Goal: Task Accomplishment & Management: Use online tool/utility

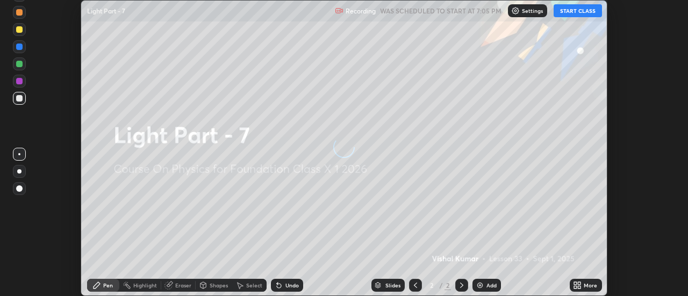
scroll to position [296, 688]
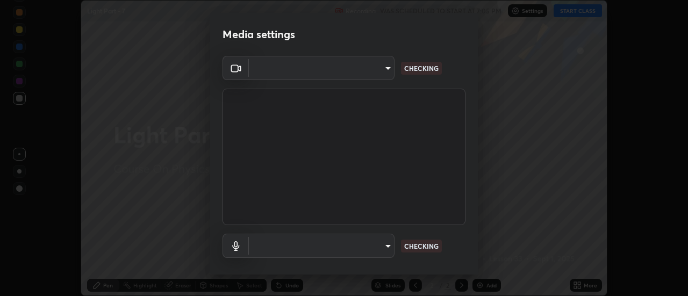
type input "75cb3bebaecc7283de88b60fe0103ad9a3dc100cb43d877bc582751a42aaa883"
click at [276, 69] on body "Erase all Light Part - 7 Recording WAS SCHEDULED TO START AT 7:05 PM Settings S…" at bounding box center [344, 148] width 688 height 296
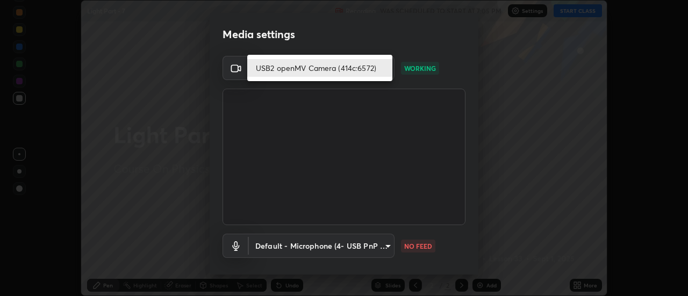
click at [332, 247] on div at bounding box center [344, 148] width 688 height 296
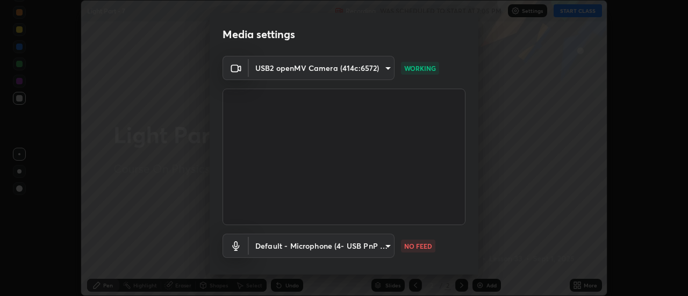
click at [323, 248] on body "Erase all Light Part - 7 Recording WAS SCHEDULED TO START AT 7:05 PM Settings S…" at bounding box center [344, 148] width 688 height 296
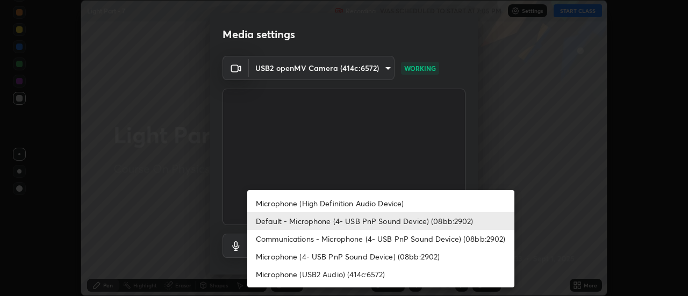
click at [317, 257] on li "Microphone (4- USB PnP Sound Device) (08bb:2902)" at bounding box center [380, 257] width 267 height 18
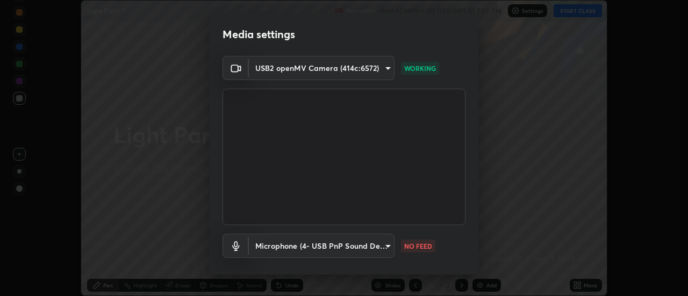
click at [307, 242] on body "Erase all Light Part - 7 Recording WAS SCHEDULED TO START AT 7:05 PM Settings S…" at bounding box center [344, 148] width 688 height 296
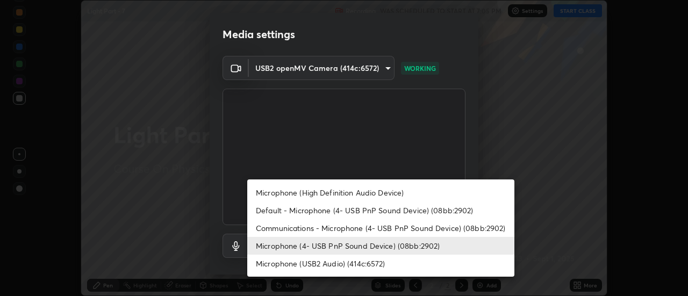
click at [299, 210] on li "Default - Microphone (4- USB PnP Sound Device) (08bb:2902)" at bounding box center [380, 211] width 267 height 18
type input "default"
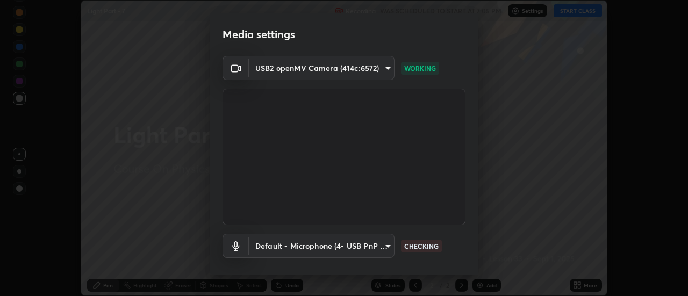
click at [320, 73] on body "Erase all Light Part - 7 Recording WAS SCHEDULED TO START AT 7:05 PM Settings S…" at bounding box center [344, 148] width 688 height 296
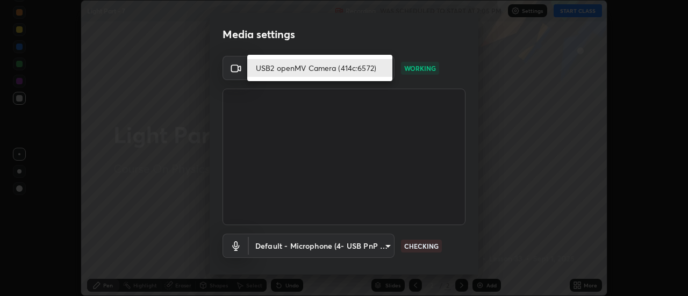
click at [303, 73] on li "USB2 openMV Camera (414c:6572)" at bounding box center [319, 68] width 145 height 18
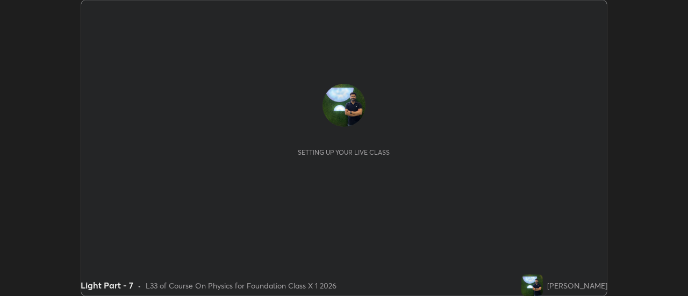
scroll to position [296, 688]
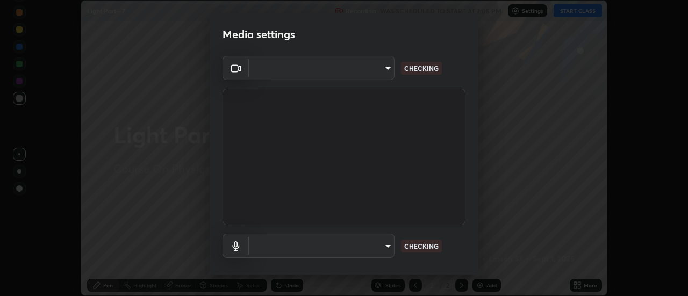
type input "75cb3bebaecc7283de88b60fe0103ad9a3dc100cb43d877bc582751a42aaa883"
click at [277, 68] on body "Erase all Light Part - 7 Recording WAS SCHEDULED TO START AT 7:05 PM Settings S…" at bounding box center [344, 148] width 688 height 296
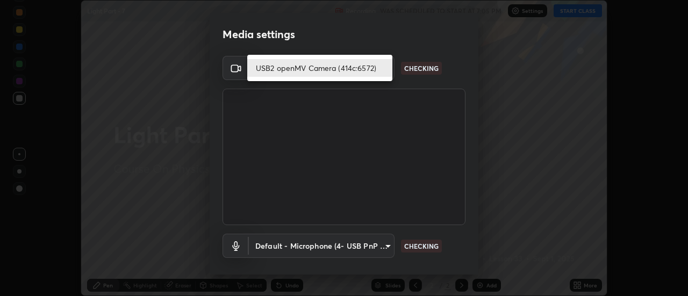
click at [279, 68] on li "USB2 openMV Camera (414c:6572)" at bounding box center [319, 68] width 145 height 18
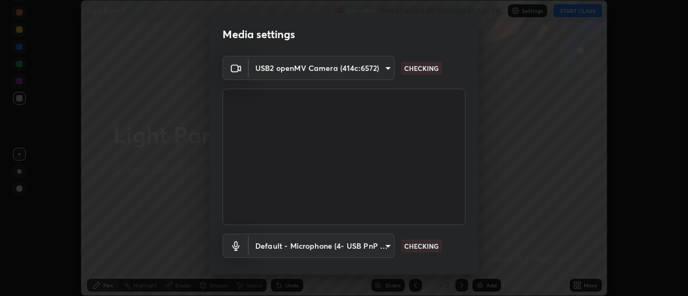
click at [282, 70] on body "Erase all Light Part - 7 Recording WAS SCHEDULED TO START AT 7:05 PM Settings S…" at bounding box center [344, 148] width 688 height 296
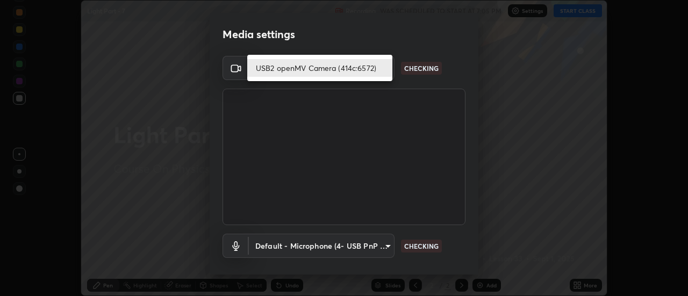
click at [282, 70] on li "USB2 openMV Camera (414c:6572)" at bounding box center [319, 68] width 145 height 18
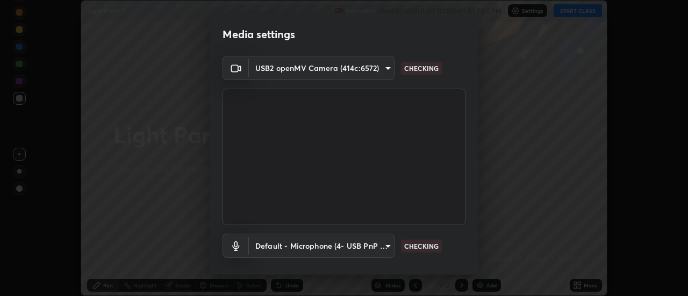
click at [281, 71] on li "USB2 openMV Camera (414c:6572)" at bounding box center [301, 68] width 109 height 10
click at [277, 69] on body "Erase all Light Part - 7 Recording WAS SCHEDULED TO START AT 7:05 PM Settings S…" at bounding box center [344, 148] width 688 height 296
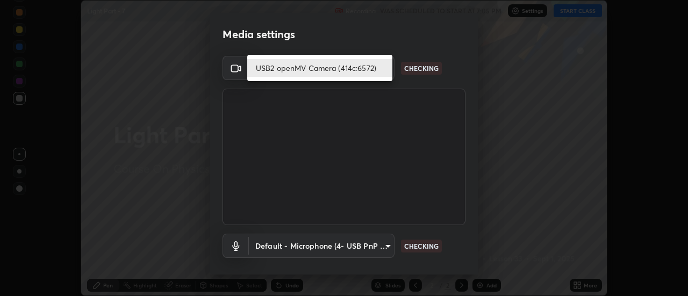
click at [277, 69] on li "USB2 openMV Camera (414c:6572)" at bounding box center [319, 68] width 145 height 18
click at [275, 68] on li "USB2 openMV Camera (414c:6572)" at bounding box center [319, 68] width 145 height 18
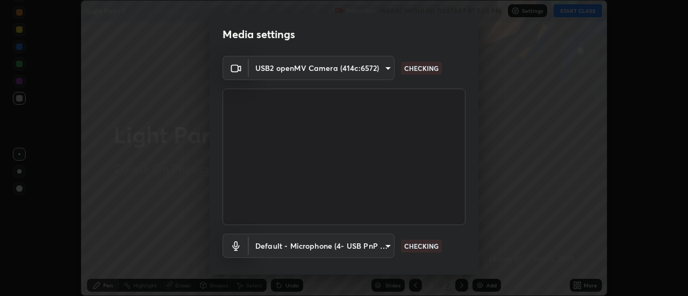
click at [275, 68] on body "Erase all Light Part - 7 Recording WAS SCHEDULED TO START AT 7:05 PM Settings S…" at bounding box center [344, 148] width 688 height 296
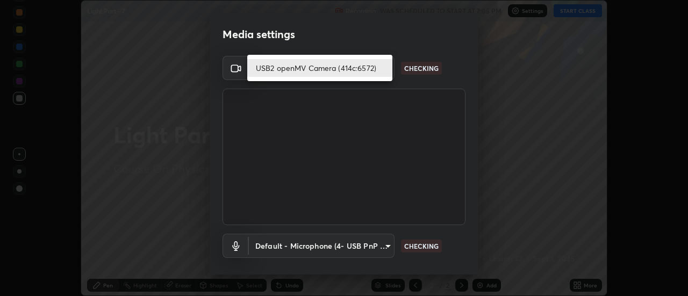
click at [275, 68] on li "USB2 openMV Camera (414c:6572)" at bounding box center [319, 68] width 145 height 18
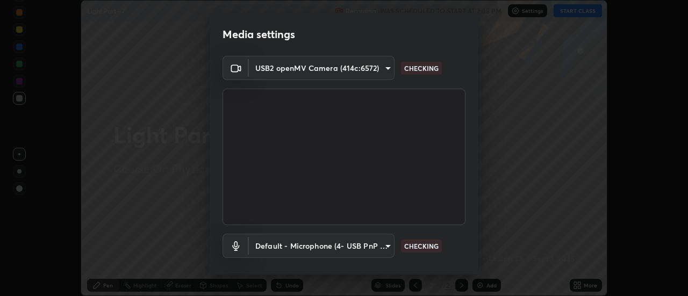
click at [275, 68] on li "USB2 openMV Camera (414c:6572)" at bounding box center [301, 68] width 109 height 10
click at [278, 244] on body "Erase all Light Part - 7 Recording WAS SCHEDULED TO START AT 7:05 PM Settings S…" at bounding box center [344, 148] width 688 height 296
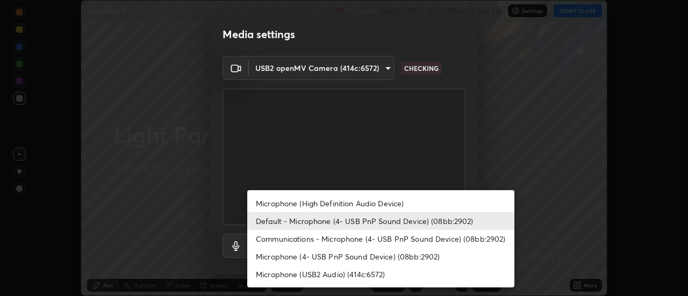
click at [273, 220] on li "Default - Microphone (4- USB PnP Sound Device) (08bb:2902)" at bounding box center [380, 221] width 267 height 18
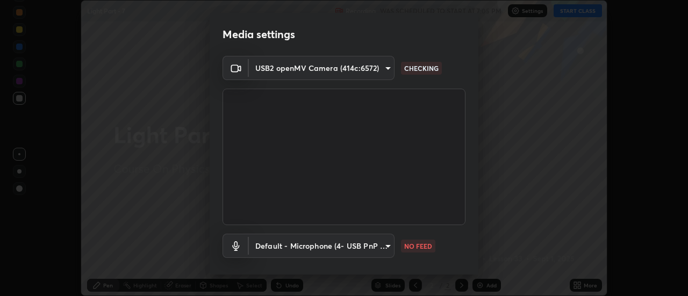
click at [280, 245] on body "Erase all Light Part - 7 Recording WAS SCHEDULED TO START AT 7:05 PM Settings S…" at bounding box center [344, 148] width 688 height 296
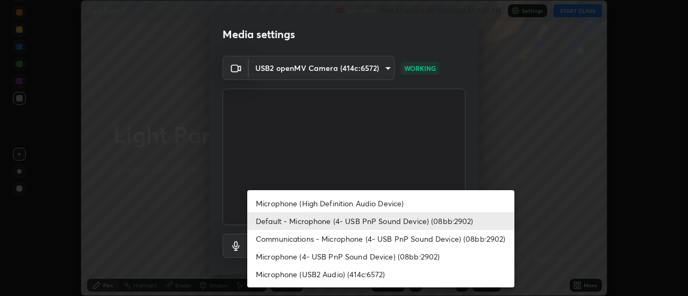
click at [281, 240] on li "Communications - Microphone (4- USB PnP Sound Device) (08bb:2902)" at bounding box center [380, 239] width 267 height 18
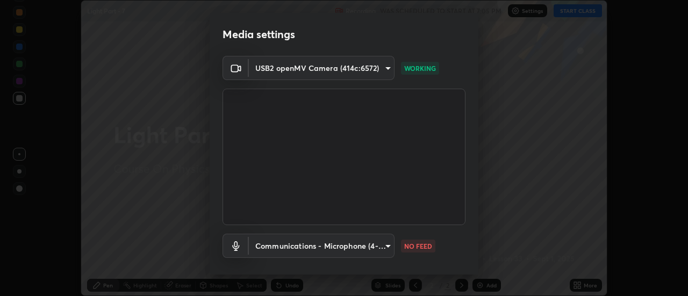
click at [272, 252] on body "Erase all Light Part - 7 Recording WAS SCHEDULED TO START AT 7:05 PM Settings S…" at bounding box center [344, 148] width 688 height 296
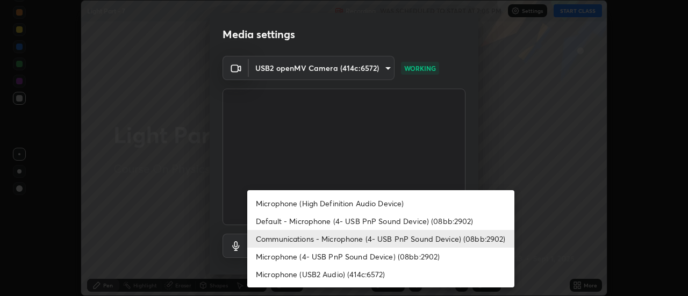
click at [277, 221] on li "Default - Microphone (4- USB PnP Sound Device) (08bb:2902)" at bounding box center [380, 221] width 267 height 18
type input "default"
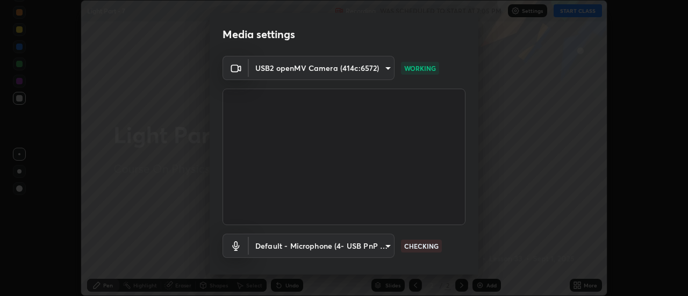
click at [285, 72] on body "Erase all Light Part - 7 Recording WAS SCHEDULED TO START AT 7:05 PM Settings S…" at bounding box center [344, 148] width 688 height 296
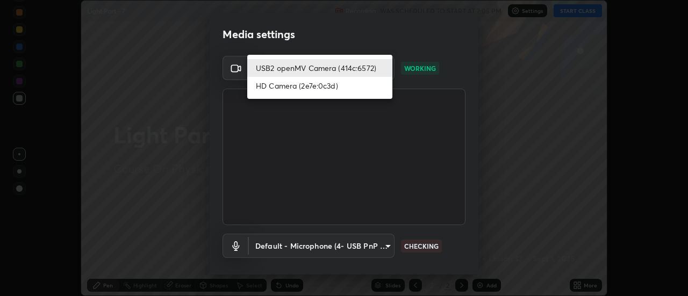
click at [300, 88] on li "HD Camera (2e7e:0c3d)" at bounding box center [319, 86] width 145 height 18
type input "4c72da43d9f8fe59a3f1c51c15ce5ef4700dc23536a29d5760a7834eb8cafeb2"
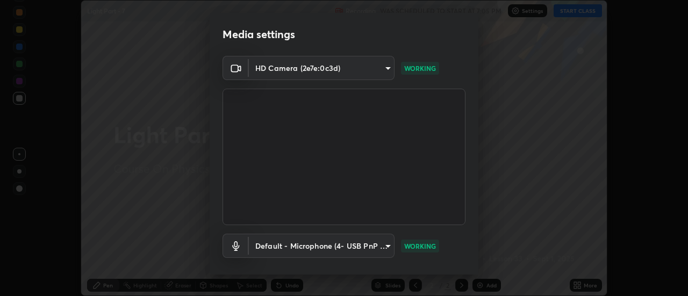
scroll to position [56, 0]
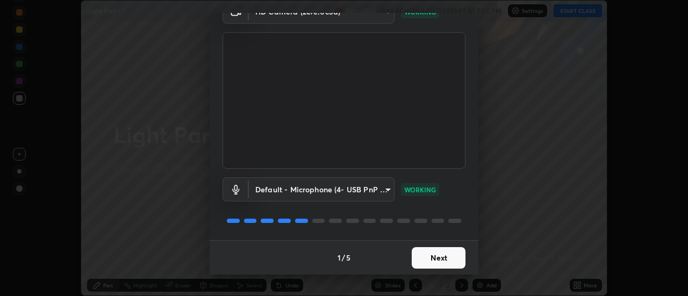
click at [427, 261] on button "Next" at bounding box center [439, 258] width 54 height 22
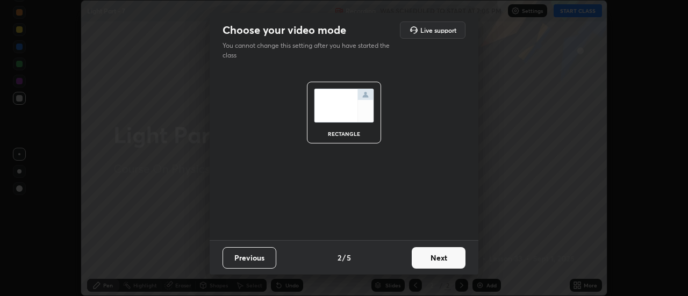
click at [427, 260] on button "Next" at bounding box center [439, 258] width 54 height 22
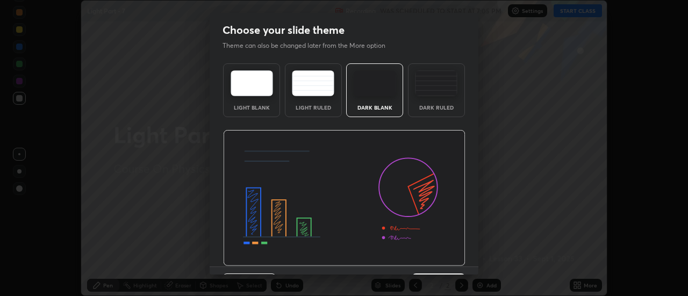
scroll to position [26, 0]
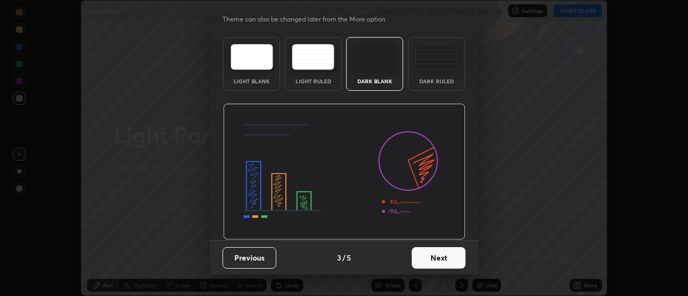
click at [414, 254] on button "Next" at bounding box center [439, 258] width 54 height 22
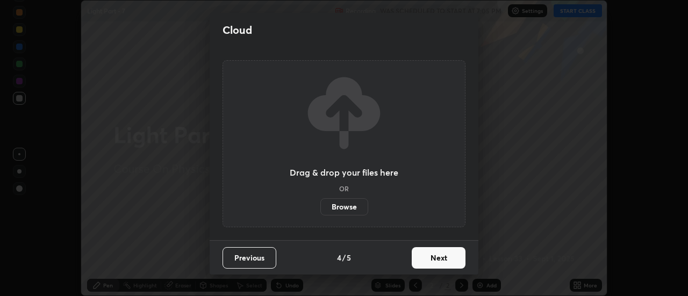
scroll to position [0, 0]
click at [421, 260] on button "Next" at bounding box center [439, 258] width 54 height 22
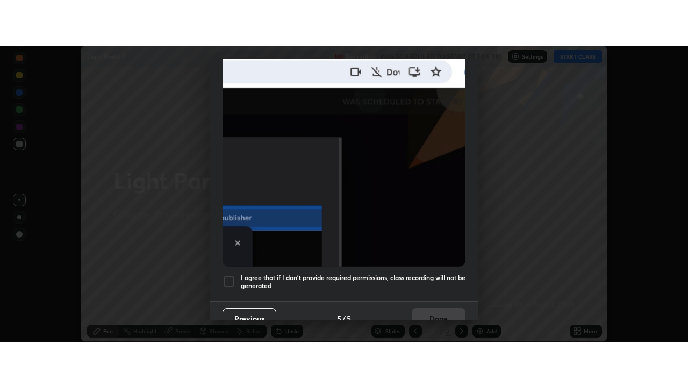
scroll to position [276, 0]
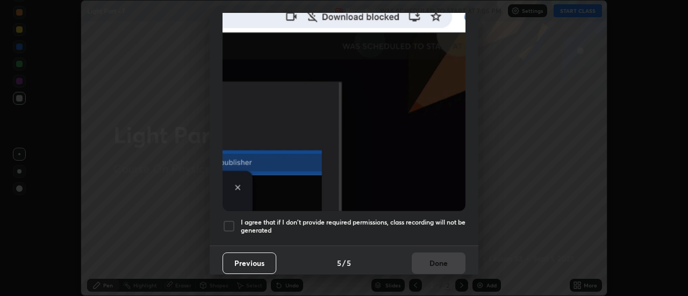
click at [409, 218] on h5 "I agree that if I don't provide required permissions, class recording will not …" at bounding box center [353, 226] width 225 height 17
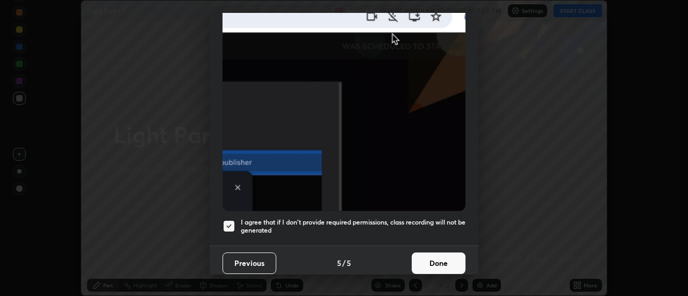
click at [436, 264] on button "Done" at bounding box center [439, 264] width 54 height 22
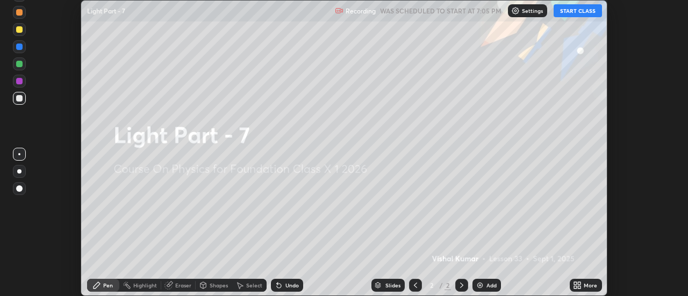
click at [591, 288] on div "More" at bounding box center [590, 285] width 13 height 5
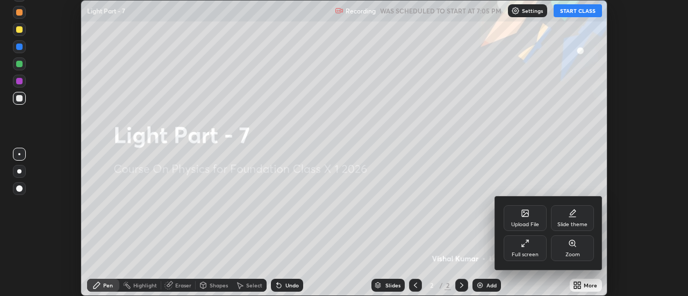
click at [520, 248] on div "Full screen" at bounding box center [525, 248] width 43 height 26
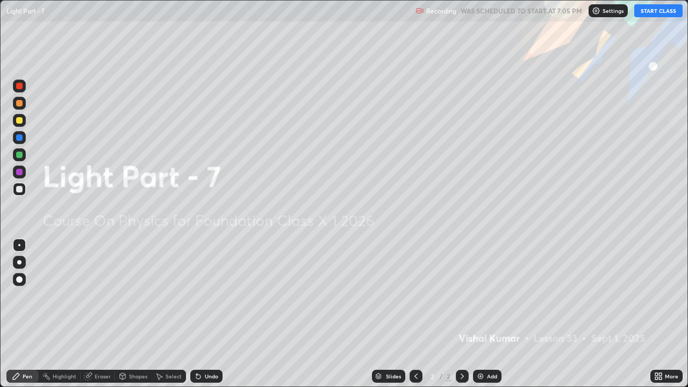
scroll to position [387, 688]
click at [661, 11] on button "START CLASS" at bounding box center [658, 10] width 48 height 13
click at [491, 296] on div "Add" at bounding box center [492, 376] width 10 height 5
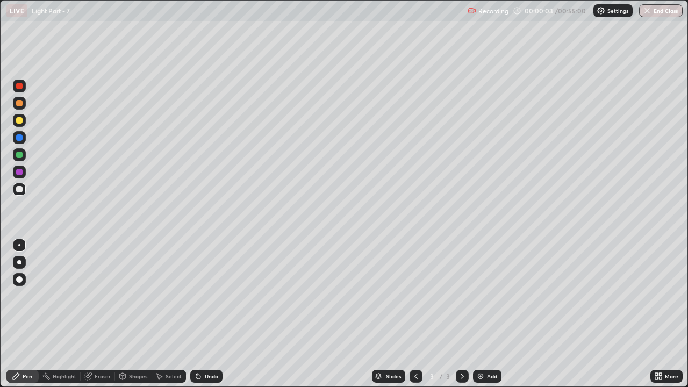
click at [18, 250] on div at bounding box center [19, 245] width 13 height 13
click at [20, 262] on div at bounding box center [19, 262] width 4 height 4
click at [18, 124] on div at bounding box center [19, 120] width 13 height 13
click at [24, 193] on div at bounding box center [19, 189] width 13 height 13
click at [487, 296] on div "Add" at bounding box center [492, 376] width 10 height 5
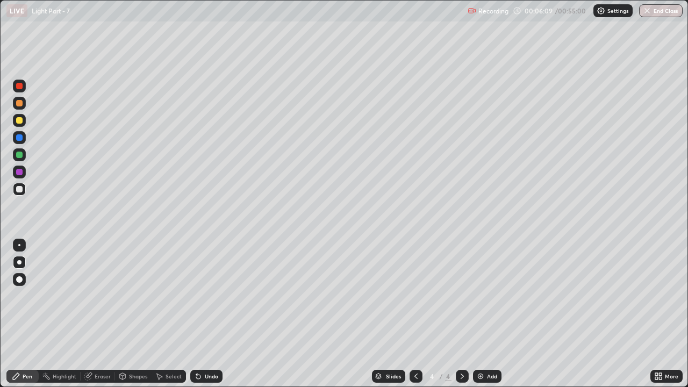
click at [21, 126] on div at bounding box center [19, 120] width 13 height 13
click at [137, 296] on div "Shapes" at bounding box center [138, 376] width 18 height 5
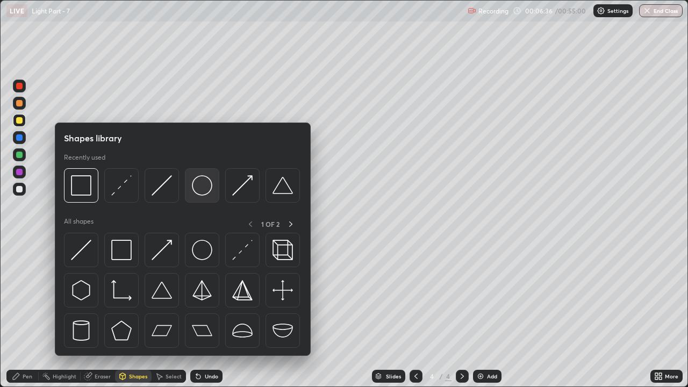
click at [198, 187] on img at bounding box center [202, 185] width 20 height 20
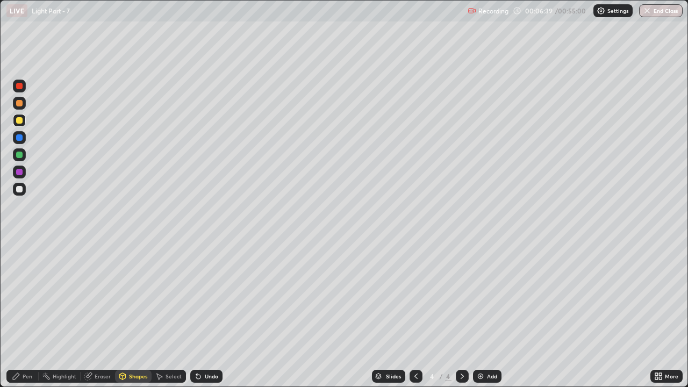
click at [133, 296] on div "Shapes" at bounding box center [138, 376] width 18 height 5
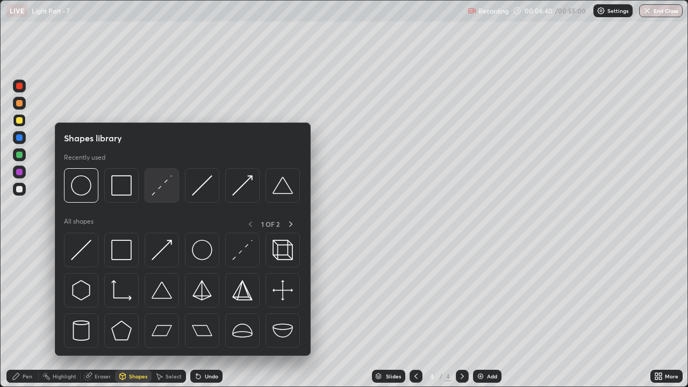
click at [157, 194] on img at bounding box center [162, 185] width 20 height 20
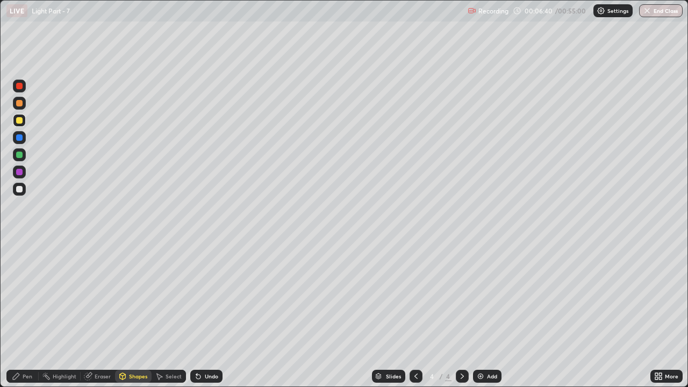
click at [17, 190] on div at bounding box center [19, 189] width 6 height 6
click at [20, 296] on icon at bounding box center [16, 376] width 9 height 9
click at [22, 155] on div at bounding box center [19, 155] width 6 height 6
click at [202, 296] on div "Undo" at bounding box center [206, 376] width 32 height 13
click at [491, 296] on div "Add" at bounding box center [492, 376] width 10 height 5
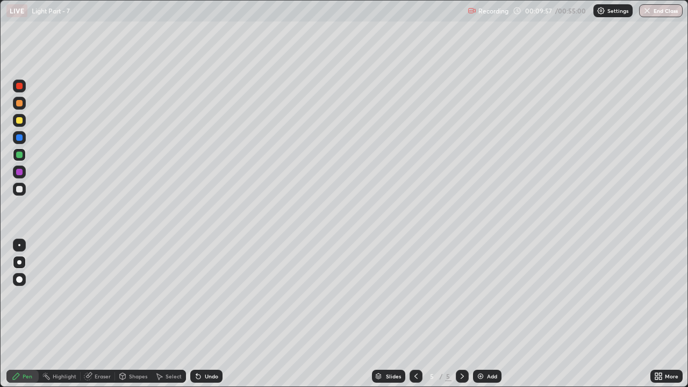
click at [134, 296] on div "Shapes" at bounding box center [138, 376] width 18 height 5
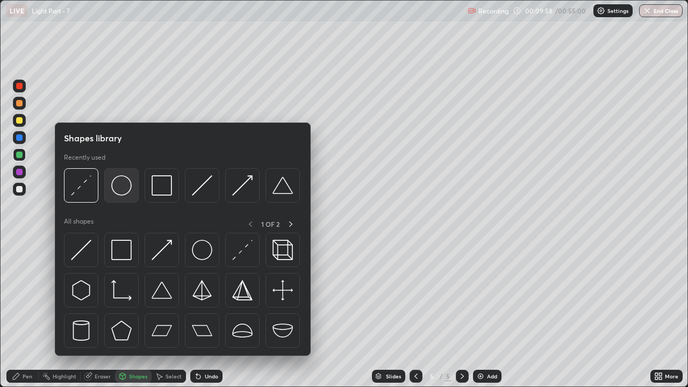
click at [127, 192] on img at bounding box center [121, 185] width 20 height 20
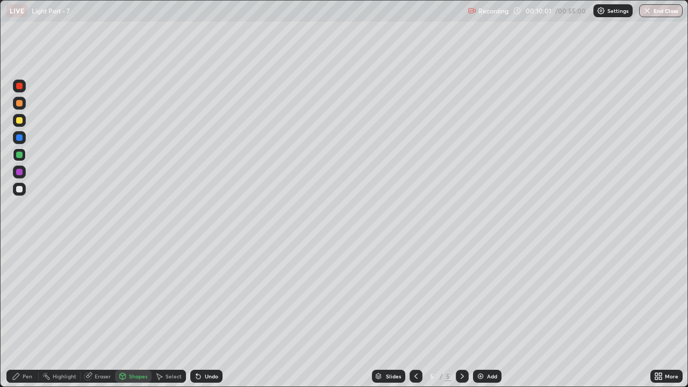
click at [27, 296] on div "Pen" at bounding box center [28, 376] width 10 height 5
click at [19, 189] on div at bounding box center [19, 189] width 6 height 6
click at [96, 296] on div "Eraser" at bounding box center [98, 376] width 34 height 13
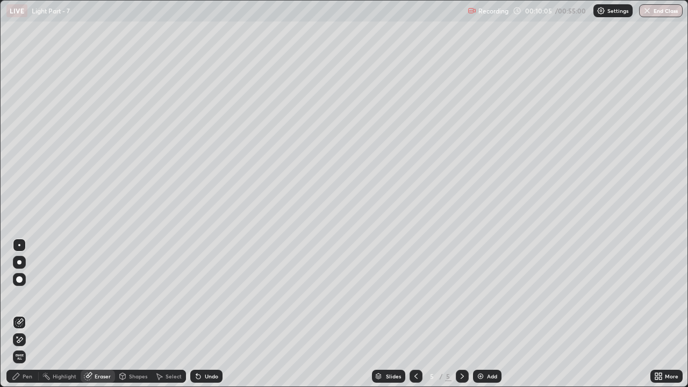
click at [19, 245] on div at bounding box center [19, 245] width 2 height 2
click at [207, 296] on div "Undo" at bounding box center [211, 376] width 13 height 5
click at [130, 296] on div "Shapes" at bounding box center [133, 376] width 37 height 13
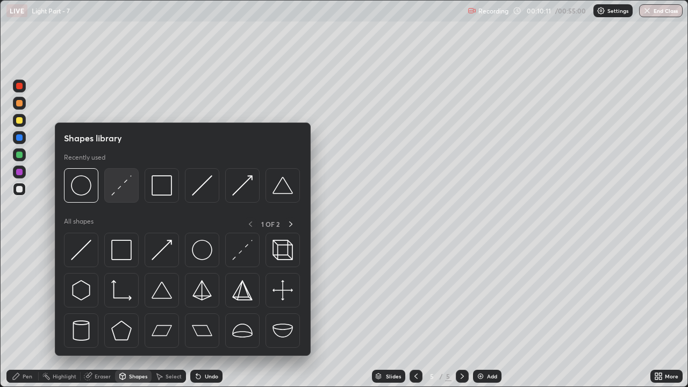
click at [125, 190] on img at bounding box center [121, 185] width 20 height 20
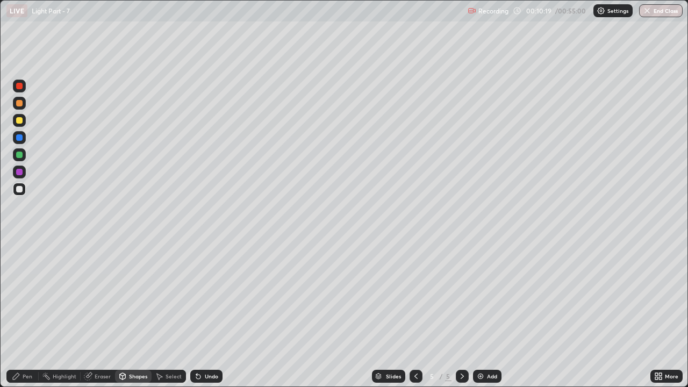
click at [95, 296] on div "Eraser" at bounding box center [103, 376] width 16 height 5
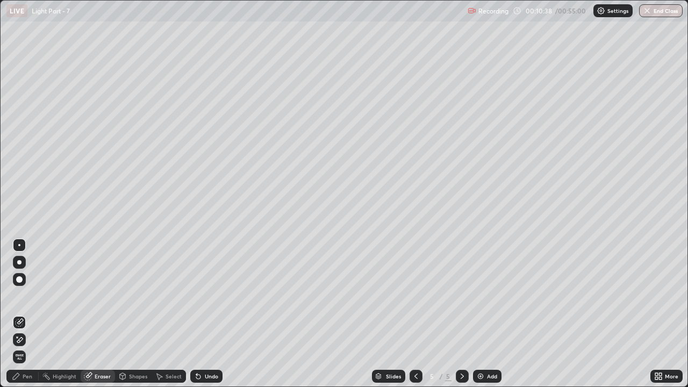
click at [21, 296] on div "Pen" at bounding box center [22, 376] width 32 height 13
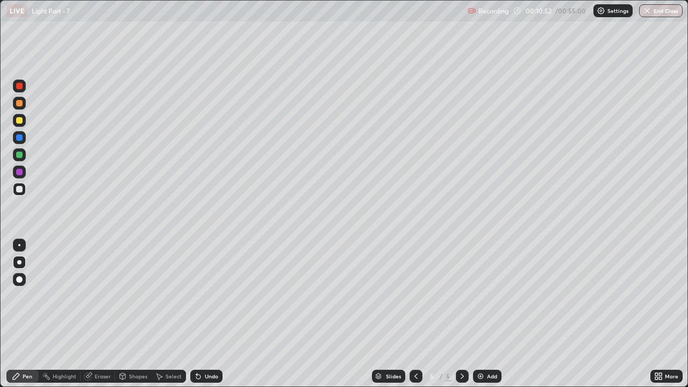
click at [202, 296] on div "Undo" at bounding box center [206, 376] width 32 height 13
click at [205, 296] on div "Undo" at bounding box center [211, 376] width 13 height 5
click at [206, 296] on div "Undo" at bounding box center [211, 376] width 13 height 5
click at [210, 296] on div "Undo" at bounding box center [211, 376] width 13 height 5
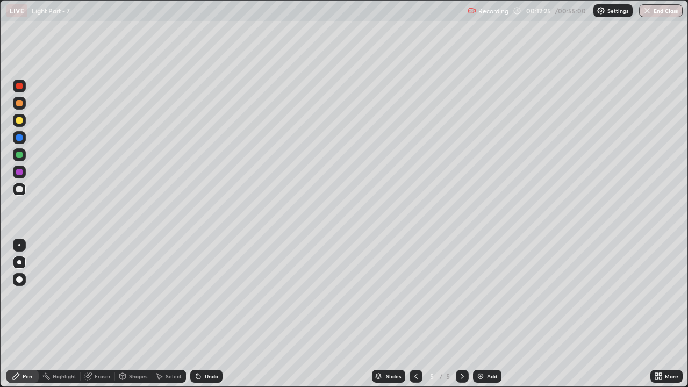
click at [205, 296] on div "Undo" at bounding box center [211, 376] width 13 height 5
click at [206, 296] on div "Undo" at bounding box center [211, 376] width 13 height 5
click at [20, 120] on div at bounding box center [19, 120] width 6 height 6
click at [24, 86] on div at bounding box center [19, 86] width 13 height 13
click at [20, 188] on div at bounding box center [19, 189] width 6 height 6
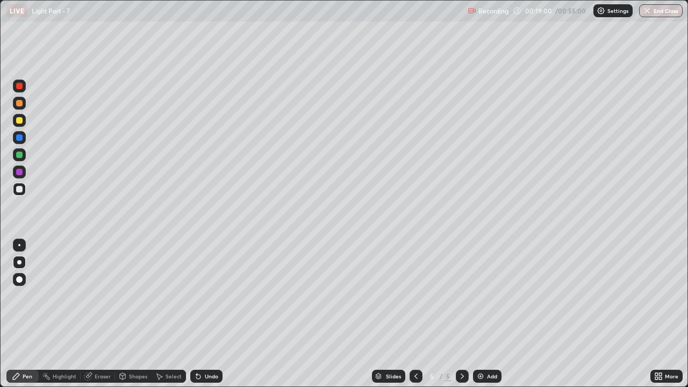
click at [125, 296] on icon at bounding box center [122, 376] width 9 height 9
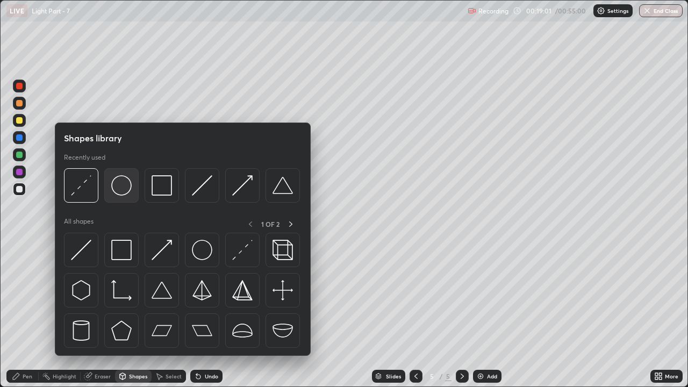
click at [122, 189] on img at bounding box center [121, 185] width 20 height 20
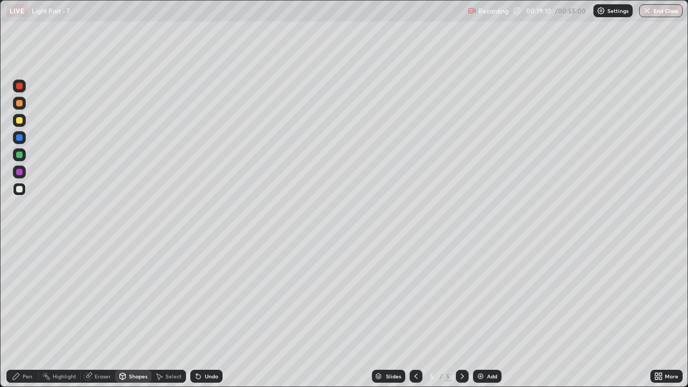
click at [207, 296] on div "Undo" at bounding box center [206, 376] width 32 height 13
click at [205, 296] on div "Undo" at bounding box center [211, 376] width 13 height 5
click at [170, 296] on div "Select" at bounding box center [174, 376] width 16 height 5
click at [259, 125] on div "0 ° Undo Copy Duplicate Duplicate to new slide Delete" at bounding box center [344, 194] width 687 height 386
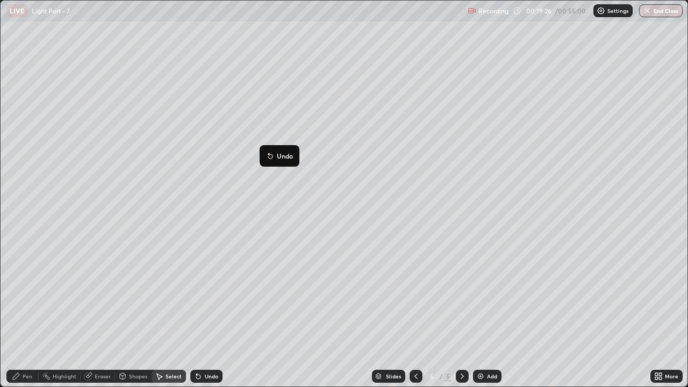
click at [17, 296] on div "Pen" at bounding box center [22, 376] width 32 height 13
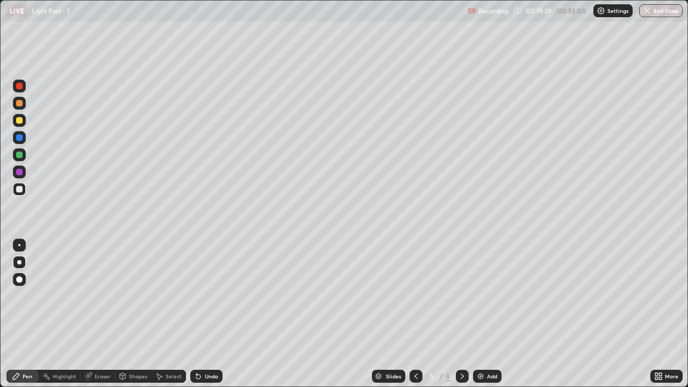
click at [22, 87] on div at bounding box center [19, 86] width 6 height 6
click at [20, 125] on div at bounding box center [19, 120] width 13 height 13
click at [20, 171] on div at bounding box center [19, 172] width 6 height 6
click at [484, 296] on div "Add" at bounding box center [487, 376] width 28 height 13
click at [17, 121] on div at bounding box center [19, 120] width 6 height 6
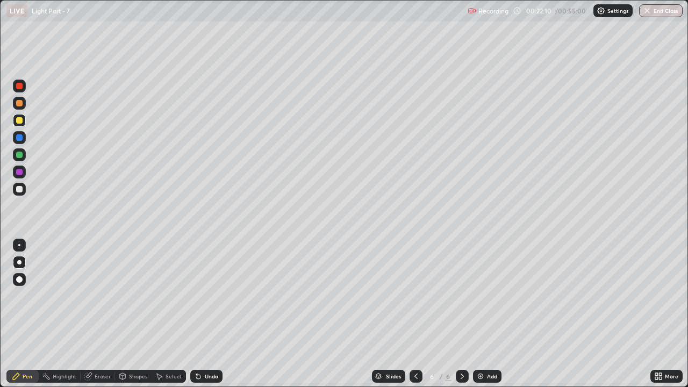
click at [127, 296] on div "Shapes" at bounding box center [133, 376] width 37 height 13
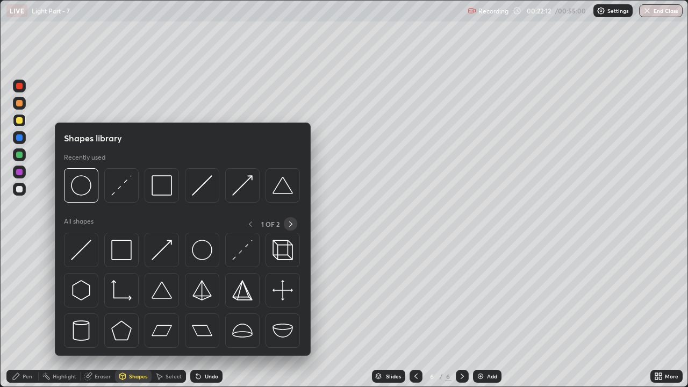
click at [295, 226] on div at bounding box center [290, 223] width 13 height 13
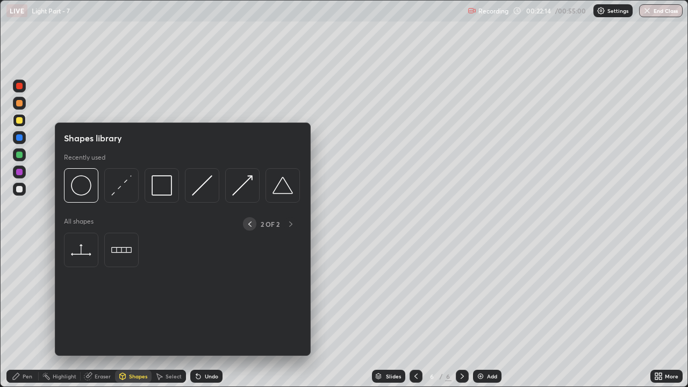
click at [250, 225] on icon at bounding box center [250, 224] width 9 height 9
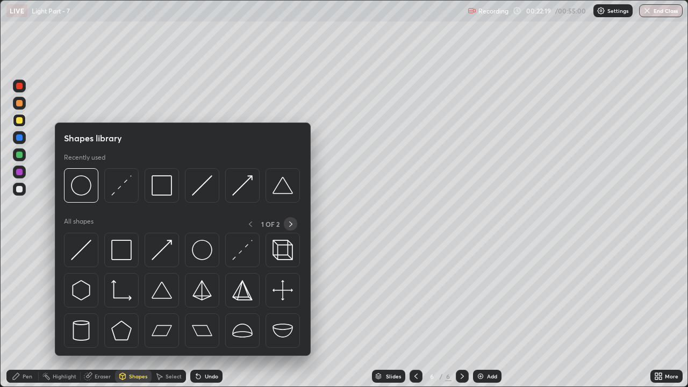
click at [290, 225] on icon at bounding box center [291, 224] width 9 height 9
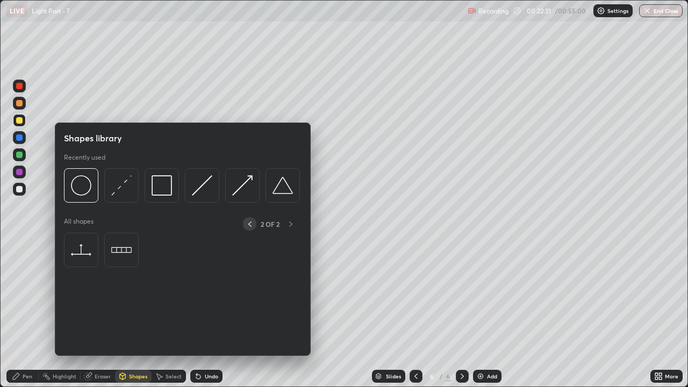
click at [248, 222] on icon at bounding box center [250, 224] width 9 height 9
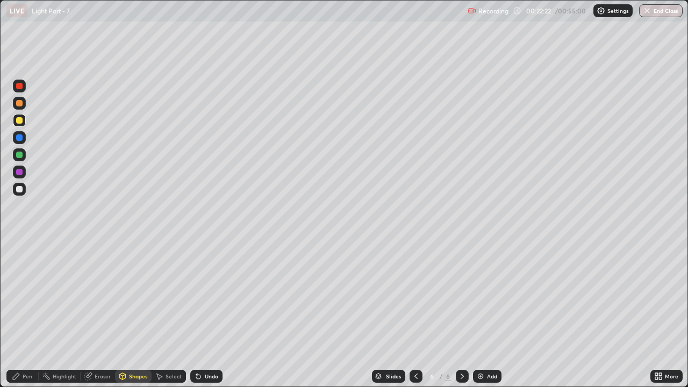
click at [25, 296] on div "Pen" at bounding box center [28, 376] width 10 height 5
click at [129, 296] on div "Shapes" at bounding box center [133, 376] width 37 height 13
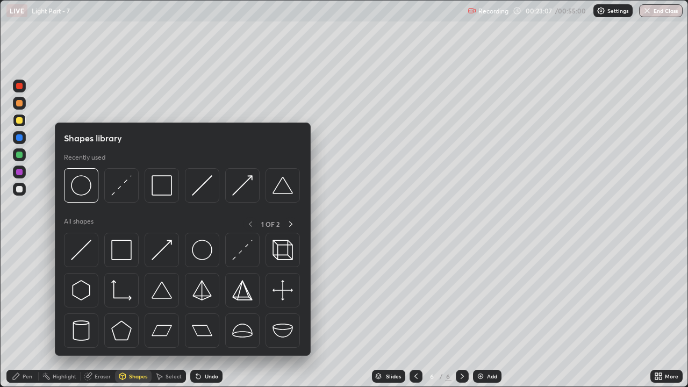
click at [23, 296] on div "Pen" at bounding box center [22, 376] width 32 height 13
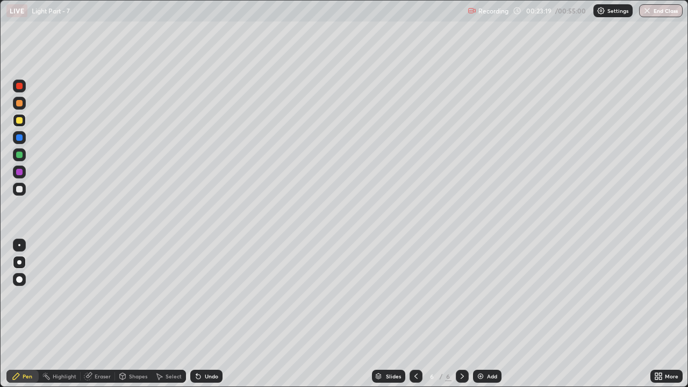
click at [21, 192] on div at bounding box center [19, 189] width 6 height 6
click at [127, 296] on div "Shapes" at bounding box center [133, 376] width 37 height 13
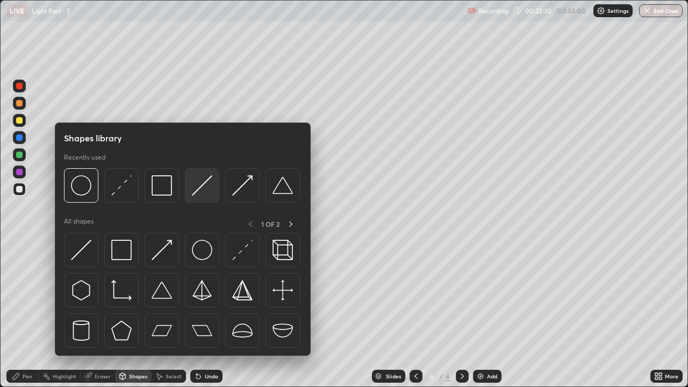
click at [201, 187] on img at bounding box center [202, 185] width 20 height 20
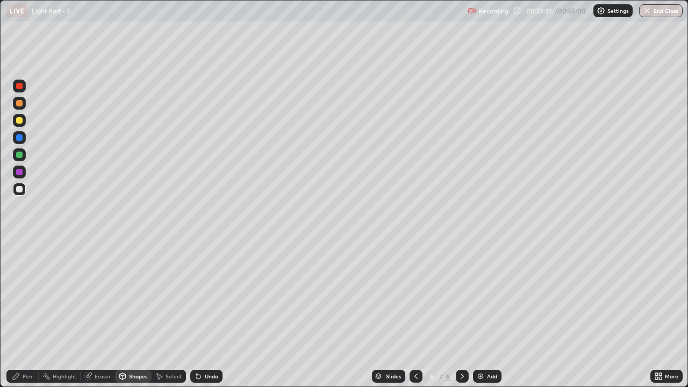
click at [18, 156] on div at bounding box center [19, 155] width 6 height 6
click at [133, 296] on div "Shapes" at bounding box center [138, 376] width 18 height 5
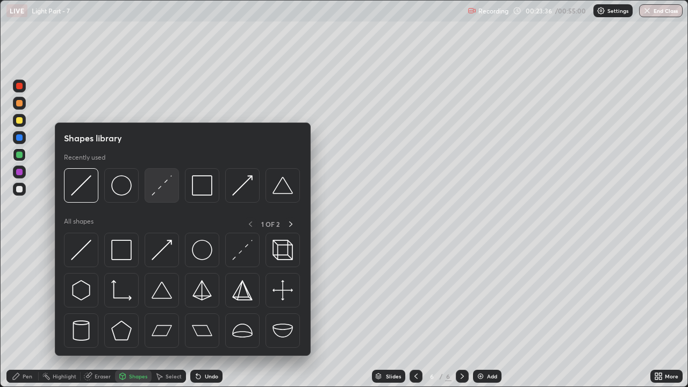
click at [164, 185] on img at bounding box center [162, 185] width 20 height 20
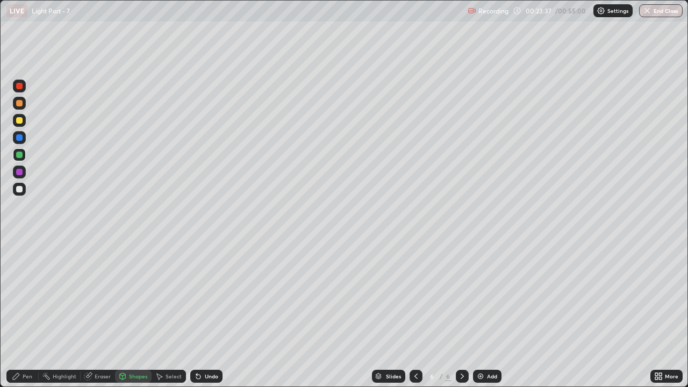
click at [19, 86] on div at bounding box center [19, 86] width 6 height 6
click at [22, 296] on div "Pen" at bounding box center [22, 376] width 32 height 13
click at [95, 296] on div "Eraser" at bounding box center [103, 376] width 16 height 5
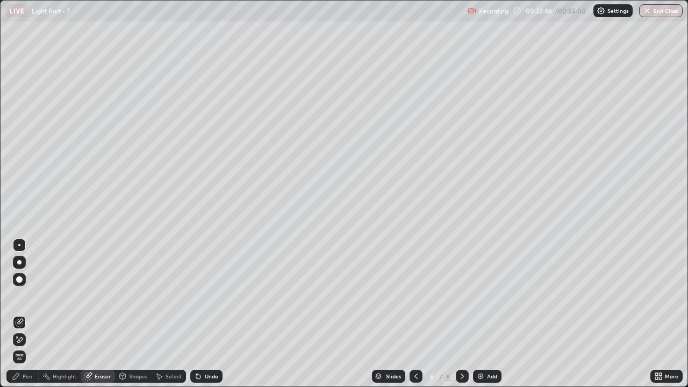
click at [23, 296] on div "Pen" at bounding box center [28, 376] width 10 height 5
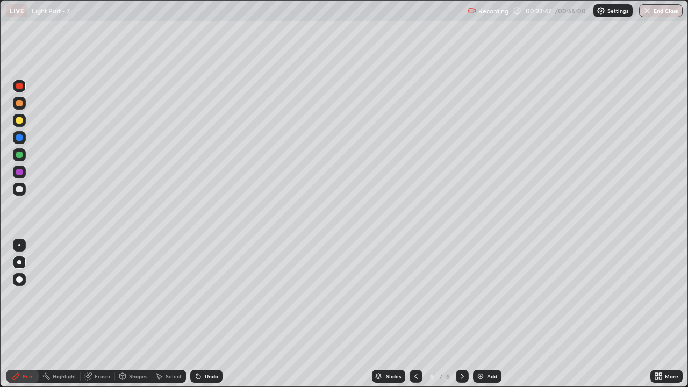
click at [18, 190] on div at bounding box center [19, 189] width 6 height 6
click at [20, 86] on div at bounding box center [19, 86] width 6 height 6
click at [19, 154] on div at bounding box center [19, 155] width 6 height 6
click at [134, 296] on div "Shapes" at bounding box center [138, 376] width 18 height 5
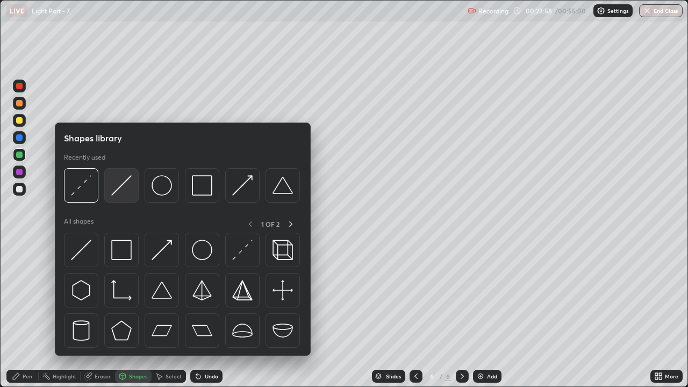
click at [121, 187] on img at bounding box center [121, 185] width 20 height 20
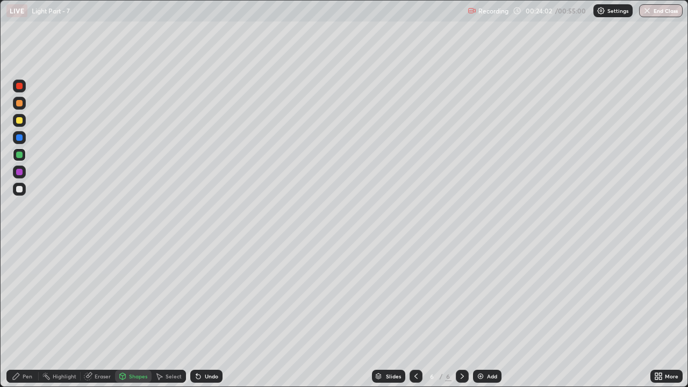
click at [19, 296] on icon at bounding box center [16, 376] width 9 height 9
click at [96, 296] on div "Eraser" at bounding box center [103, 376] width 16 height 5
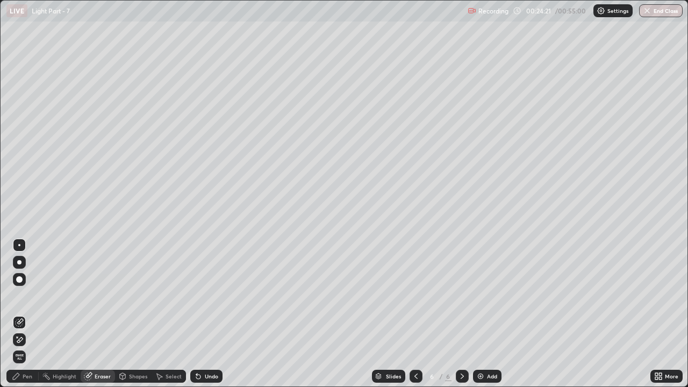
click at [21, 296] on div "Pen" at bounding box center [22, 376] width 32 height 13
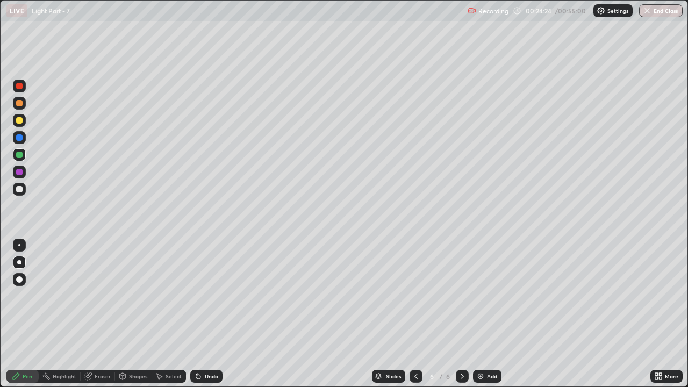
click at [18, 119] on div at bounding box center [19, 120] width 6 height 6
click at [19, 190] on div at bounding box center [19, 189] width 6 height 6
click at [23, 189] on div at bounding box center [19, 189] width 13 height 13
click at [19, 122] on div at bounding box center [19, 120] width 6 height 6
click at [203, 296] on div "Undo" at bounding box center [206, 376] width 32 height 13
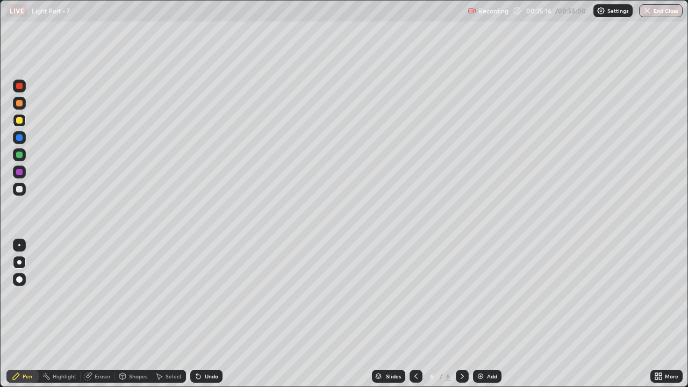
click at [203, 296] on div "Undo" at bounding box center [206, 376] width 32 height 13
click at [94, 296] on div "Eraser" at bounding box center [98, 376] width 34 height 13
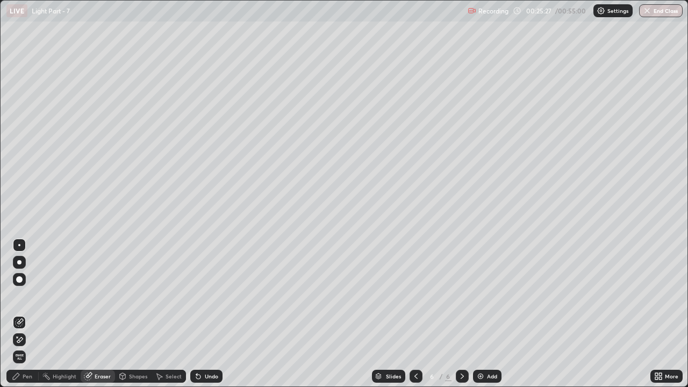
click at [22, 296] on div "Pen" at bounding box center [22, 376] width 32 height 13
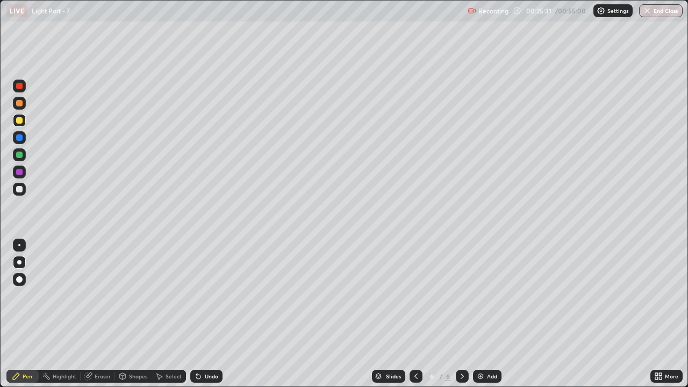
click at [207, 296] on div "Undo" at bounding box center [211, 376] width 13 height 5
click at [210, 296] on div "Undo" at bounding box center [211, 376] width 13 height 5
click at [212, 296] on div "Undo" at bounding box center [211, 376] width 13 height 5
click at [15, 188] on div at bounding box center [19, 189] width 13 height 13
click at [133, 296] on div "Shapes" at bounding box center [138, 376] width 18 height 5
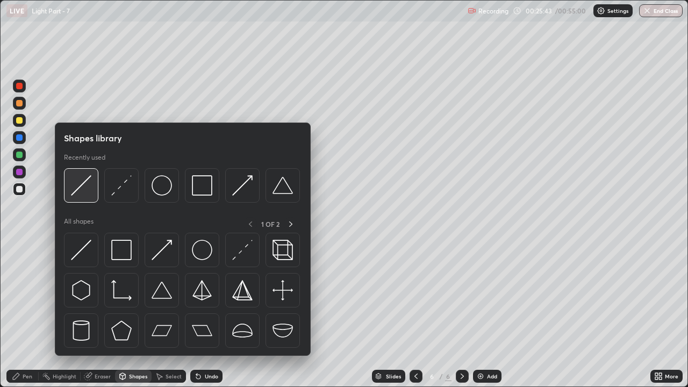
click at [81, 189] on img at bounding box center [81, 185] width 20 height 20
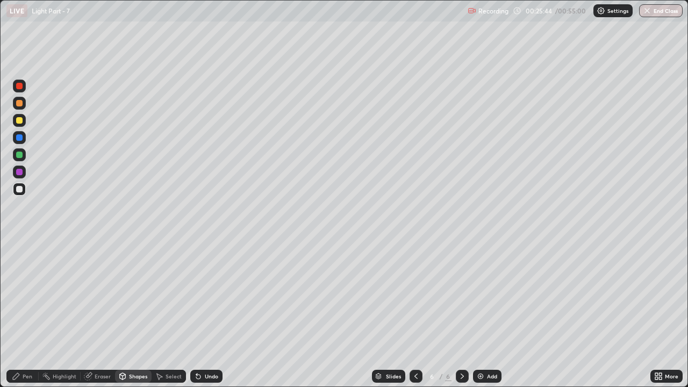
click at [23, 155] on div at bounding box center [19, 154] width 13 height 13
click at [203, 296] on div "Undo" at bounding box center [206, 376] width 32 height 13
click at [135, 296] on div "Shapes" at bounding box center [133, 376] width 37 height 13
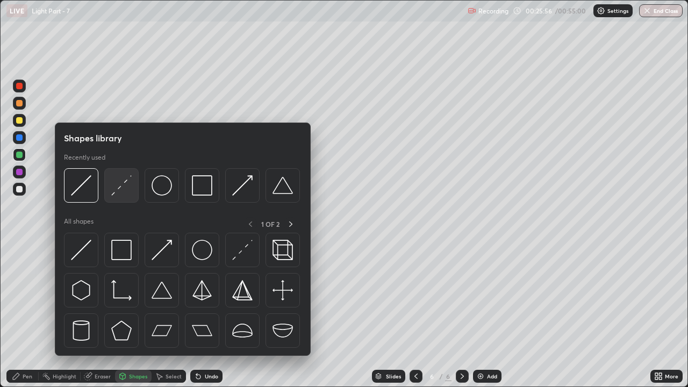
click at [128, 188] on img at bounding box center [121, 185] width 20 height 20
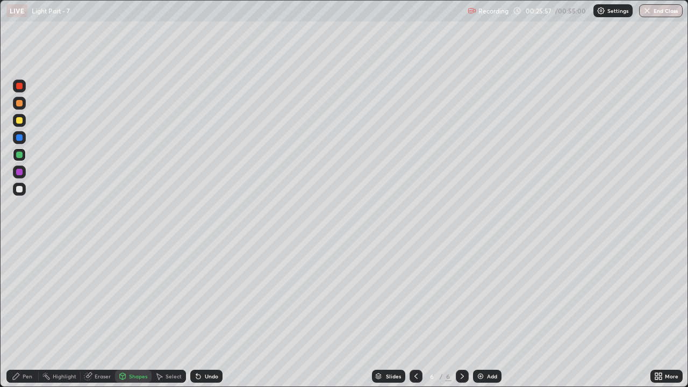
click at [20, 86] on div at bounding box center [19, 86] width 6 height 6
click at [23, 296] on div "Pen" at bounding box center [28, 376] width 10 height 5
click at [15, 153] on div at bounding box center [19, 154] width 13 height 13
click at [19, 119] on div at bounding box center [19, 120] width 6 height 6
click at [489, 296] on div "Add" at bounding box center [492, 376] width 10 height 5
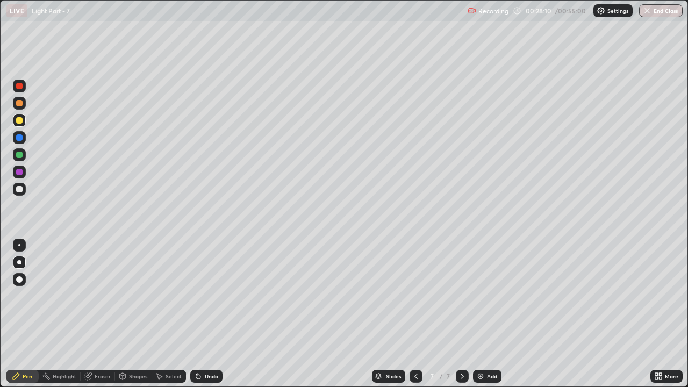
click at [130, 296] on div "Shapes" at bounding box center [138, 376] width 18 height 5
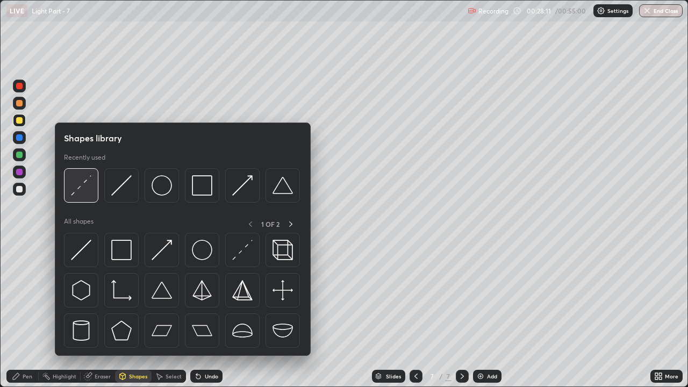
click at [81, 195] on img at bounding box center [81, 185] width 20 height 20
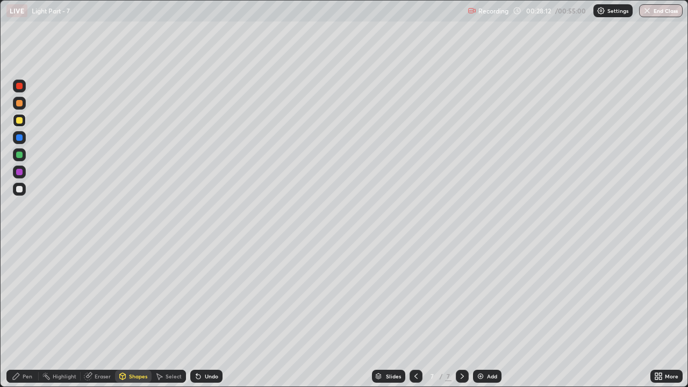
click at [16, 191] on div at bounding box center [19, 189] width 13 height 13
click at [24, 296] on div "Pen" at bounding box center [28, 376] width 10 height 5
click at [20, 154] on div at bounding box center [19, 155] width 6 height 6
click at [18, 85] on div at bounding box center [19, 86] width 6 height 6
click at [20, 156] on div at bounding box center [19, 155] width 6 height 6
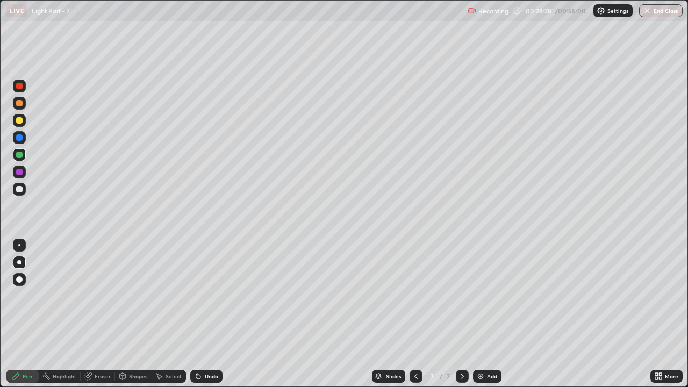
click at [132, 296] on div "Shapes" at bounding box center [138, 376] width 18 height 5
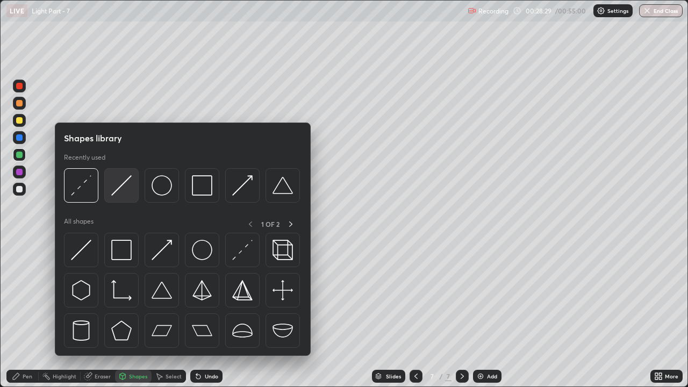
click at [119, 193] on img at bounding box center [121, 185] width 20 height 20
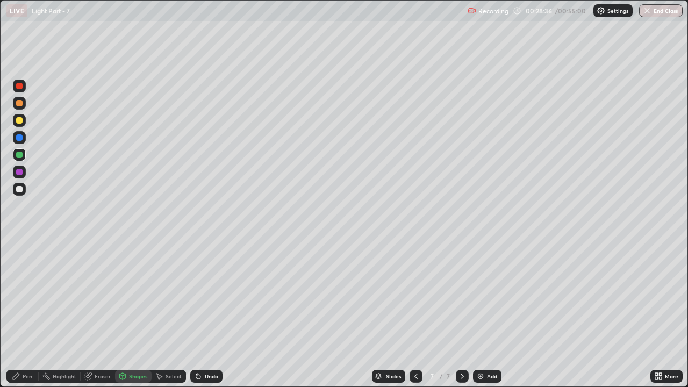
click at [20, 154] on div at bounding box center [19, 155] width 6 height 6
click at [20, 87] on div at bounding box center [19, 86] width 6 height 6
click at [133, 296] on div "Shapes" at bounding box center [138, 376] width 18 height 5
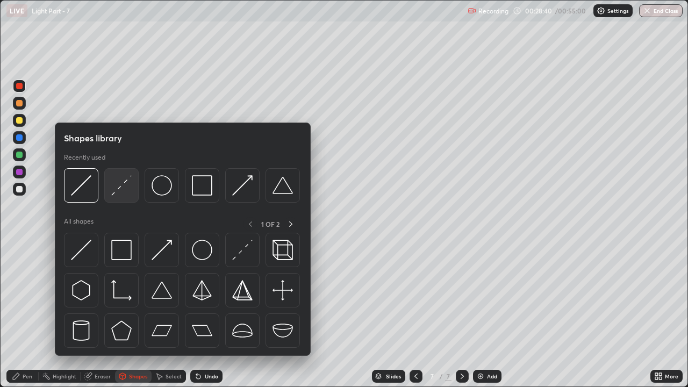
click at [122, 194] on img at bounding box center [121, 185] width 20 height 20
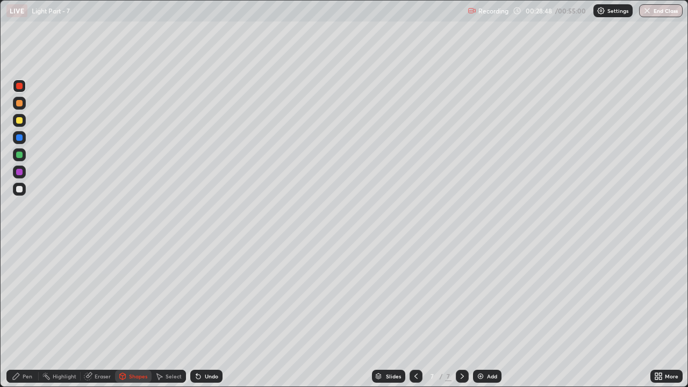
click at [209, 296] on div "Undo" at bounding box center [211, 376] width 13 height 5
click at [202, 296] on div "Undo" at bounding box center [206, 376] width 32 height 13
click at [18, 190] on div at bounding box center [19, 189] width 6 height 6
click at [25, 296] on div "Pen" at bounding box center [22, 376] width 32 height 13
click at [18, 83] on div at bounding box center [19, 86] width 6 height 6
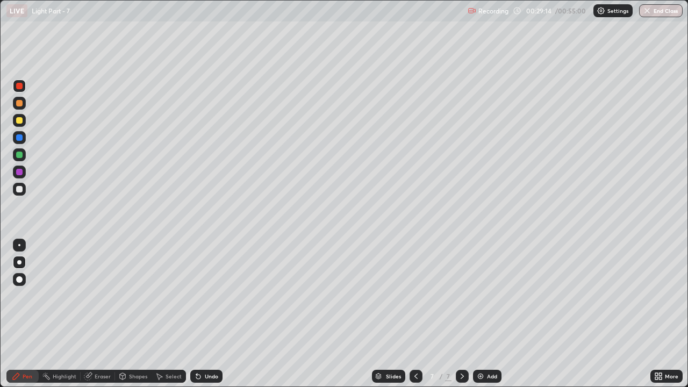
click at [19, 156] on div at bounding box center [19, 155] width 6 height 6
click at [18, 157] on div at bounding box center [19, 155] width 6 height 6
click at [20, 124] on div at bounding box center [19, 120] width 13 height 13
click at [134, 296] on div "Shapes" at bounding box center [138, 376] width 18 height 5
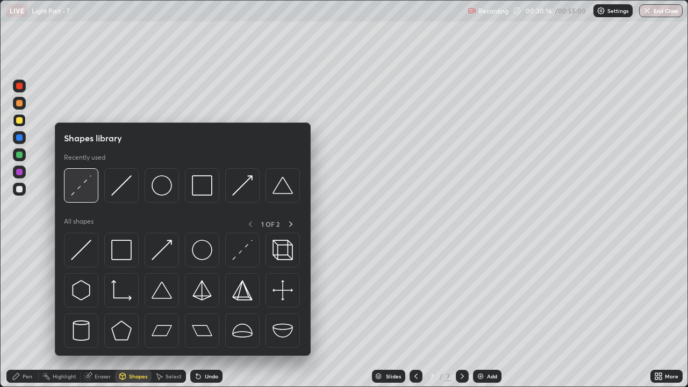
click at [89, 185] on img at bounding box center [81, 185] width 20 height 20
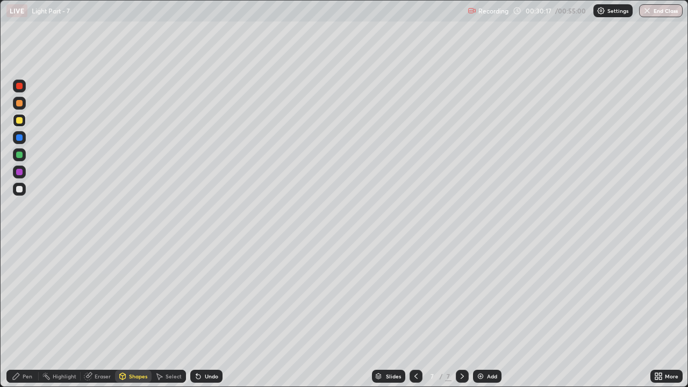
click at [21, 192] on div at bounding box center [19, 189] width 6 height 6
click at [18, 296] on icon at bounding box center [16, 376] width 9 height 9
click at [20, 157] on div at bounding box center [19, 155] width 6 height 6
click at [135, 296] on div "Shapes" at bounding box center [133, 376] width 37 height 13
click at [207, 296] on div "Undo" at bounding box center [206, 376] width 32 height 13
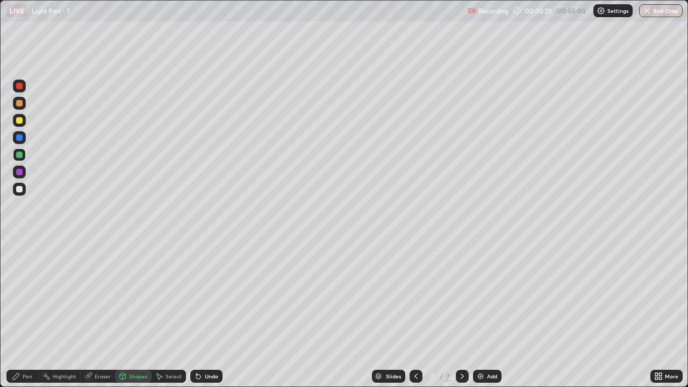
click at [137, 296] on div "Shapes" at bounding box center [138, 376] width 18 height 5
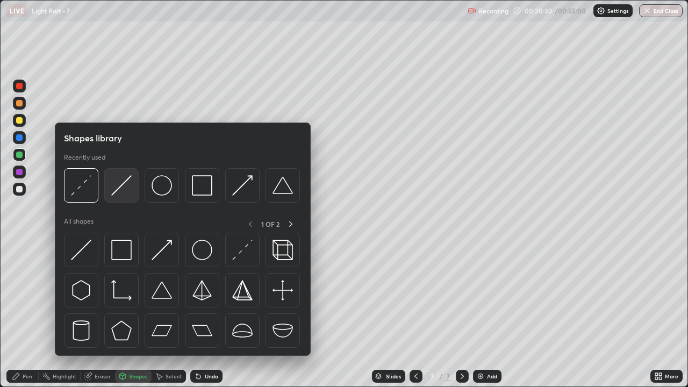
click at [120, 191] on img at bounding box center [121, 185] width 20 height 20
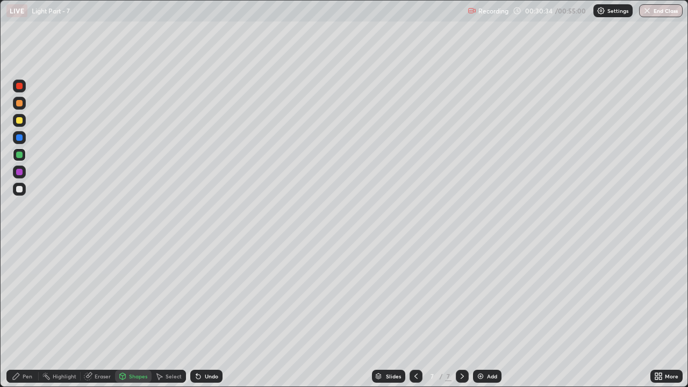
click at [17, 89] on div at bounding box center [19, 86] width 6 height 6
click at [139, 296] on div "Shapes" at bounding box center [138, 376] width 18 height 5
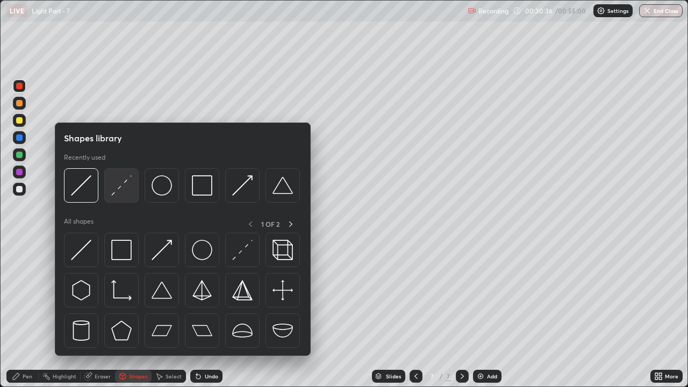
click at [119, 189] on img at bounding box center [121, 185] width 20 height 20
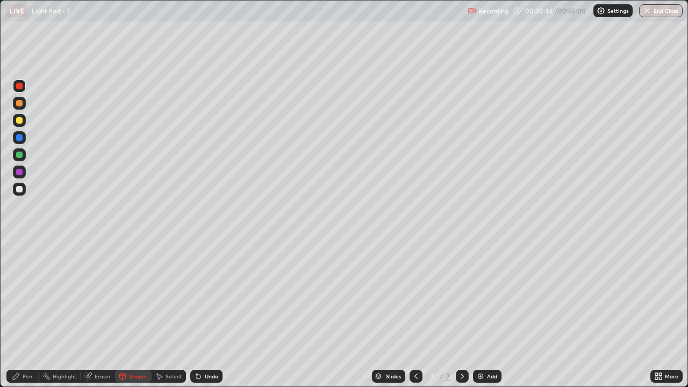
click at [210, 296] on div "Undo" at bounding box center [211, 376] width 13 height 5
click at [23, 296] on div "Pen" at bounding box center [22, 376] width 32 height 13
click at [20, 156] on div at bounding box center [19, 155] width 6 height 6
click at [205, 296] on div "Undo" at bounding box center [211, 376] width 13 height 5
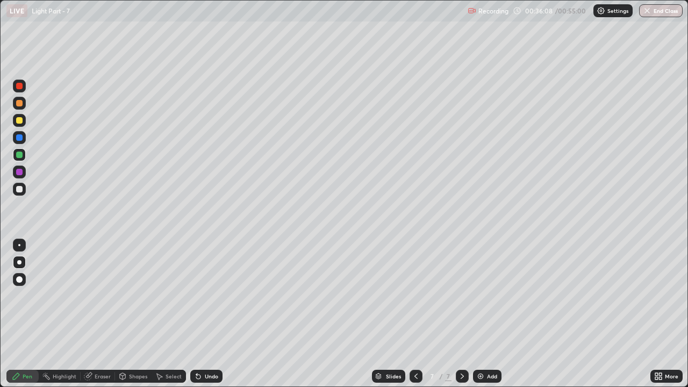
click at [490, 296] on div "Add" at bounding box center [492, 376] width 10 height 5
click at [20, 157] on div at bounding box center [19, 155] width 6 height 6
click at [20, 105] on div at bounding box center [19, 103] width 6 height 6
click at [21, 120] on div at bounding box center [19, 120] width 6 height 6
click at [205, 296] on div "Undo" at bounding box center [211, 376] width 13 height 5
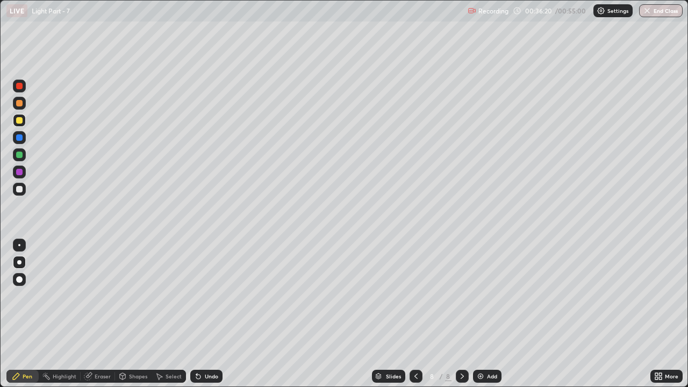
click at [203, 296] on div "Undo" at bounding box center [206, 376] width 32 height 13
click at [420, 296] on div at bounding box center [416, 376] width 13 height 13
click at [418, 296] on icon at bounding box center [416, 376] width 9 height 9
click at [461, 296] on icon at bounding box center [462, 376] width 3 height 5
click at [461, 296] on icon at bounding box center [462, 376] width 9 height 9
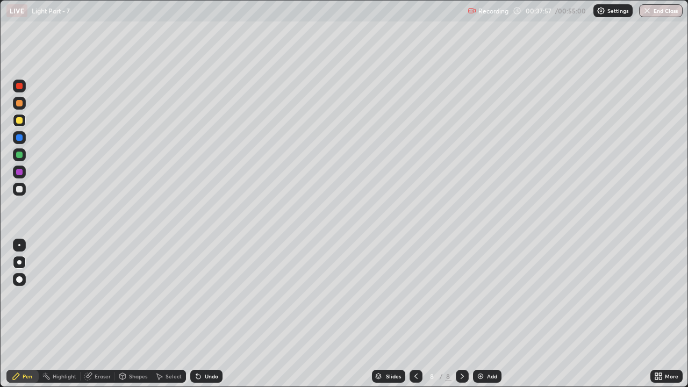
click at [461, 296] on icon at bounding box center [462, 376] width 9 height 9
click at [21, 153] on div at bounding box center [19, 155] width 6 height 6
click at [22, 87] on div at bounding box center [19, 86] width 6 height 6
click at [21, 122] on div at bounding box center [19, 120] width 6 height 6
click at [18, 153] on div at bounding box center [19, 155] width 6 height 6
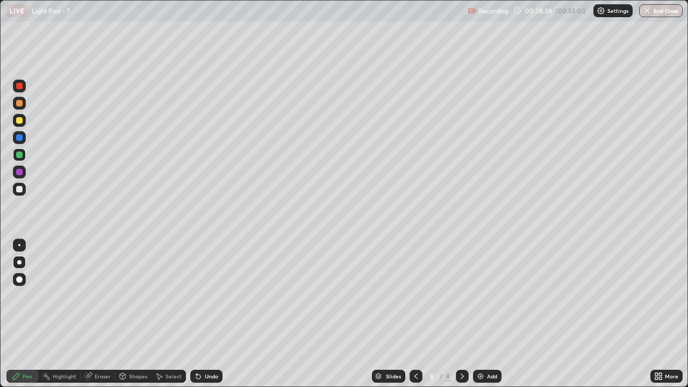
click at [22, 122] on div at bounding box center [19, 120] width 6 height 6
click at [102, 296] on div "Eraser" at bounding box center [103, 376] width 16 height 5
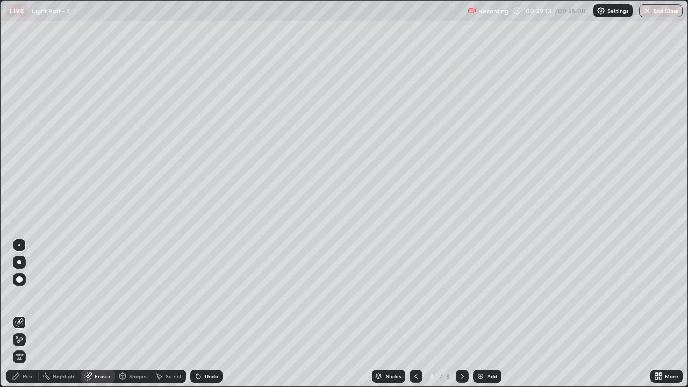
click at [30, 296] on div "Pen" at bounding box center [28, 376] width 10 height 5
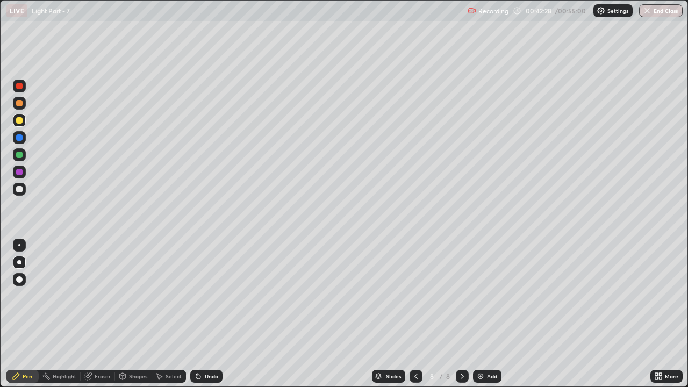
click at [203, 296] on div "Undo" at bounding box center [206, 376] width 32 height 13
click at [205, 296] on div "Undo" at bounding box center [211, 376] width 13 height 5
click at [206, 296] on div "Undo" at bounding box center [211, 376] width 13 height 5
click at [209, 296] on div "Undo" at bounding box center [211, 376] width 13 height 5
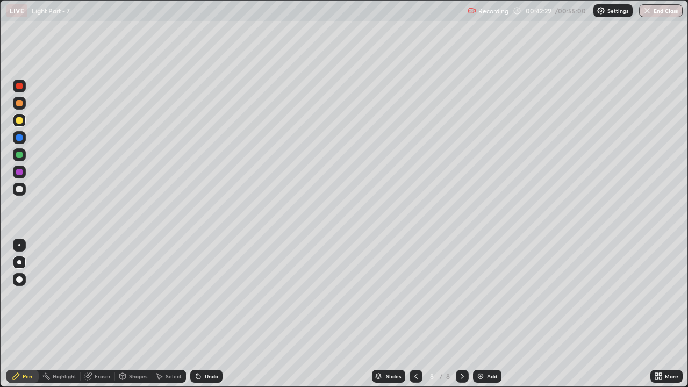
click at [209, 296] on div "Undo" at bounding box center [211, 376] width 13 height 5
click at [209, 296] on div "Undo" at bounding box center [206, 376] width 32 height 13
click at [206, 296] on div "Undo" at bounding box center [206, 376] width 32 height 13
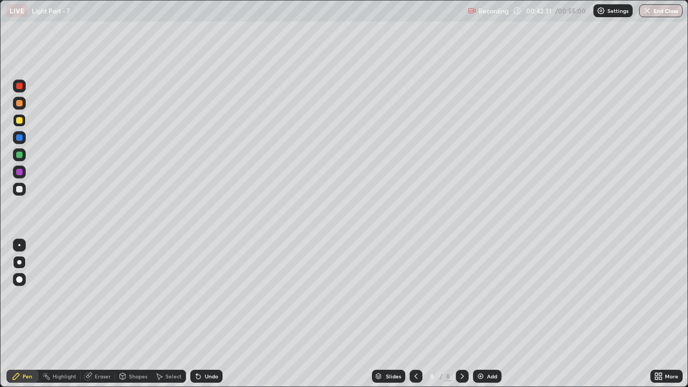
click at [198, 296] on div "Undo" at bounding box center [206, 376] width 32 height 13
click at [201, 296] on icon at bounding box center [198, 376] width 9 height 9
click at [205, 296] on div "Undo" at bounding box center [211, 376] width 13 height 5
click at [202, 296] on div "Undo" at bounding box center [206, 376] width 32 height 13
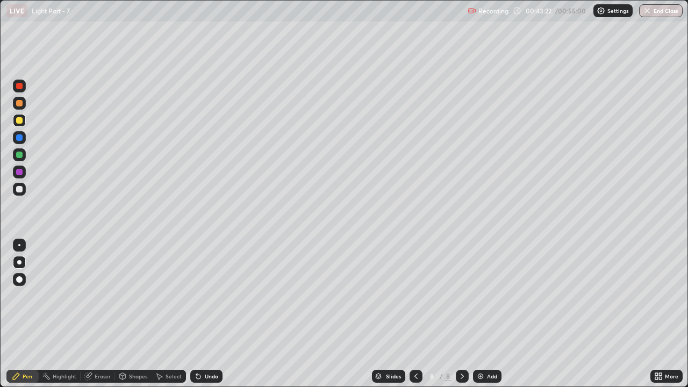
click at [137, 296] on div "Shapes" at bounding box center [138, 376] width 18 height 5
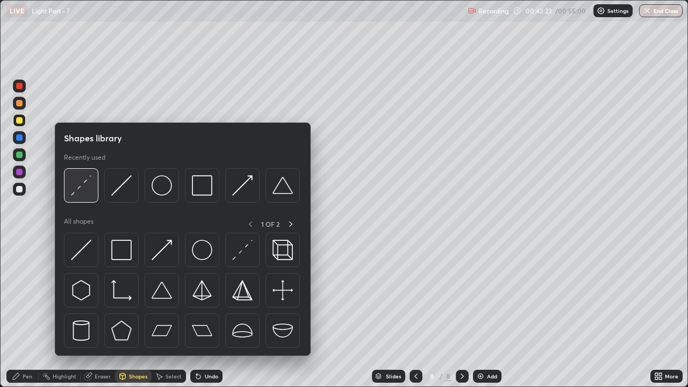
click at [88, 184] on img at bounding box center [81, 185] width 20 height 20
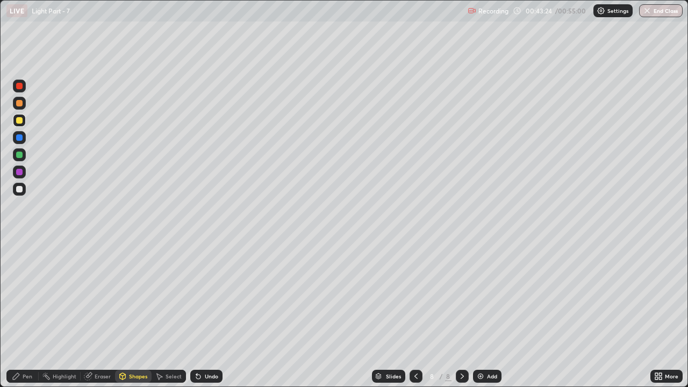
click at [17, 189] on div at bounding box center [19, 189] width 6 height 6
click at [132, 296] on div "Shapes" at bounding box center [138, 376] width 18 height 5
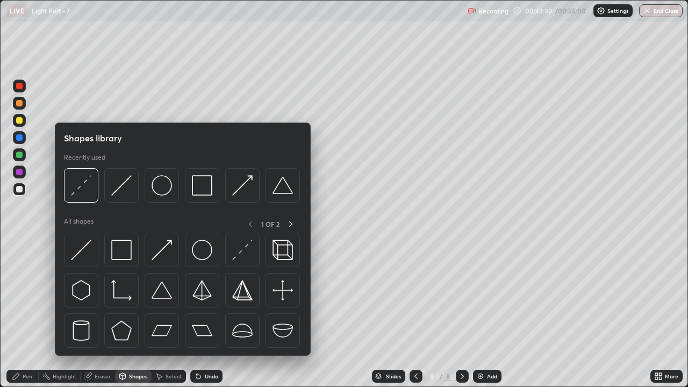
click at [17, 87] on div at bounding box center [19, 86] width 6 height 6
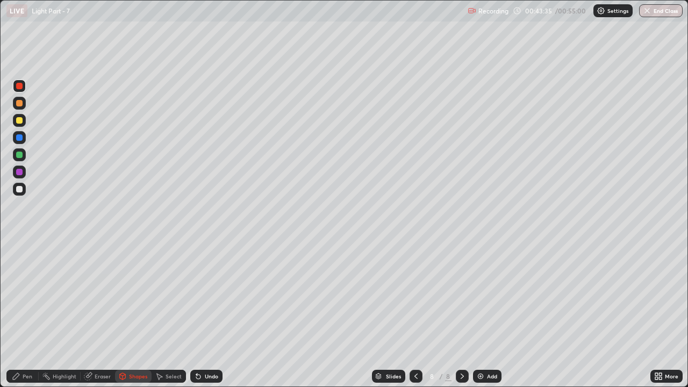
click at [131, 296] on div "Shapes" at bounding box center [138, 376] width 18 height 5
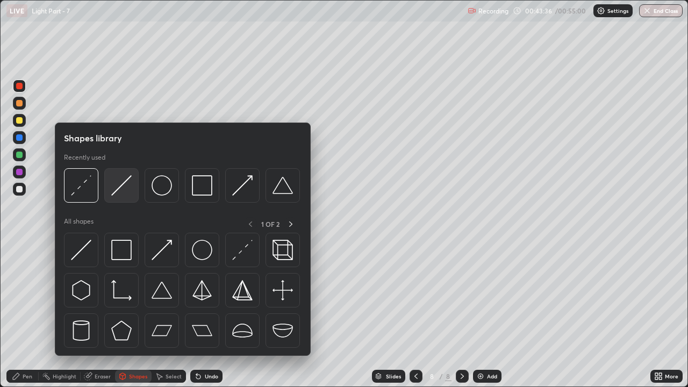
click at [132, 190] on div at bounding box center [121, 185] width 34 height 34
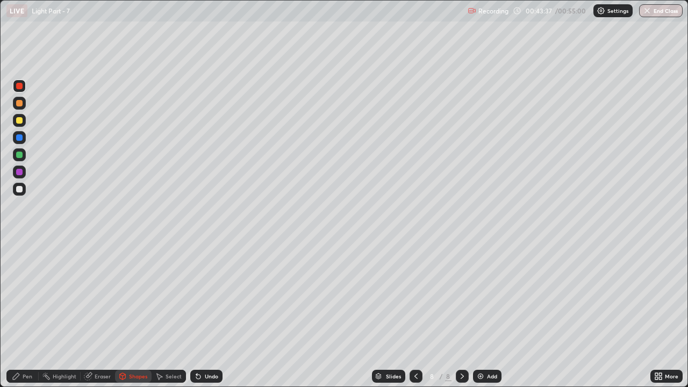
click at [22, 156] on div at bounding box center [19, 155] width 6 height 6
click at [27, 296] on div "Pen" at bounding box center [28, 376] width 10 height 5
click at [17, 173] on div at bounding box center [19, 172] width 6 height 6
click at [18, 104] on div at bounding box center [19, 103] width 6 height 6
click at [22, 192] on div at bounding box center [19, 189] width 13 height 13
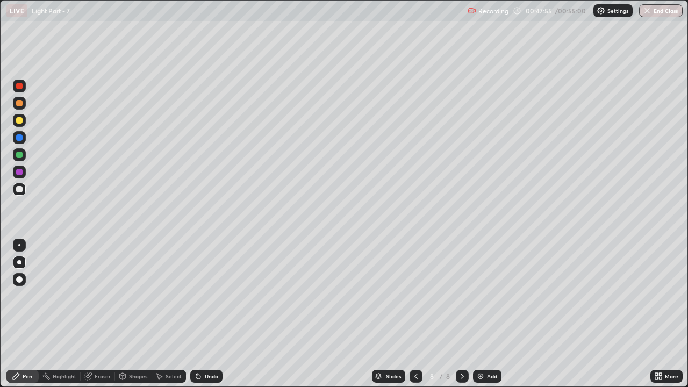
click at [488, 296] on div "Add" at bounding box center [492, 376] width 10 height 5
click at [17, 158] on div at bounding box center [19, 155] width 6 height 6
click at [413, 296] on icon at bounding box center [416, 376] width 9 height 9
click at [461, 296] on icon at bounding box center [462, 376] width 9 height 9
click at [416, 296] on icon at bounding box center [416, 376] width 9 height 9
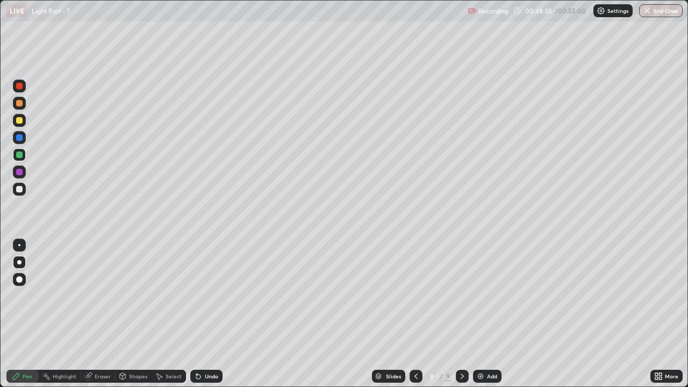
click at [461, 296] on icon at bounding box center [462, 376] width 9 height 9
click at [414, 296] on icon at bounding box center [415, 376] width 3 height 5
click at [460, 296] on icon at bounding box center [462, 376] width 9 height 9
click at [415, 296] on icon at bounding box center [416, 376] width 9 height 9
click at [460, 296] on icon at bounding box center [462, 376] width 9 height 9
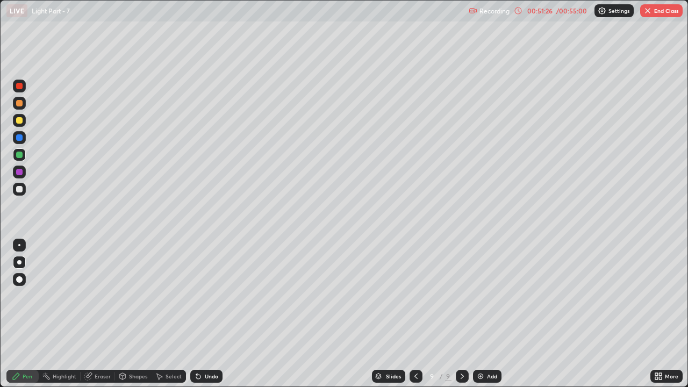
click at [19, 123] on div at bounding box center [19, 120] width 6 height 6
click at [419, 296] on div at bounding box center [416, 376] width 13 height 13
click at [461, 296] on icon at bounding box center [462, 376] width 9 height 9
click at [95, 296] on div "Eraser" at bounding box center [103, 376] width 16 height 5
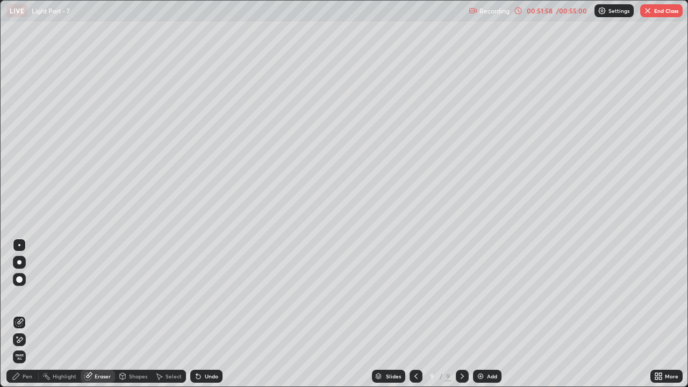
click at [25, 296] on div "Pen" at bounding box center [28, 376] width 10 height 5
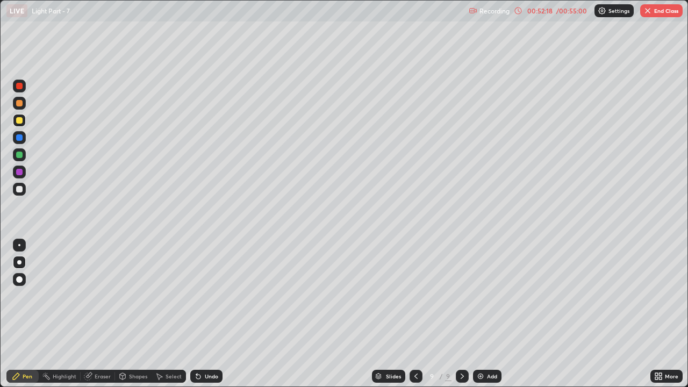
click at [205, 296] on div "Undo" at bounding box center [211, 376] width 13 height 5
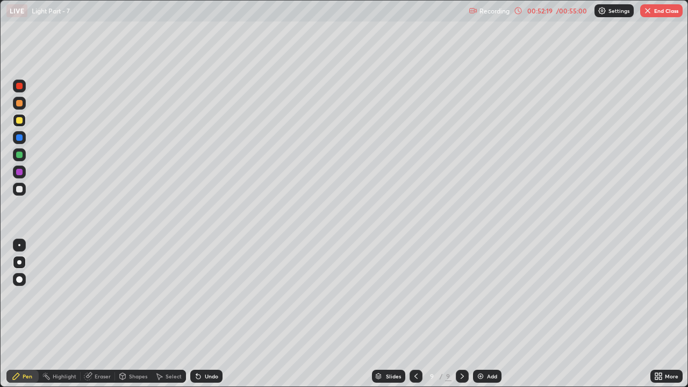
click at [205, 296] on div "Undo" at bounding box center [206, 376] width 32 height 13
click at [206, 296] on div "Undo" at bounding box center [211, 376] width 13 height 5
click at [98, 296] on div "Eraser" at bounding box center [103, 376] width 16 height 5
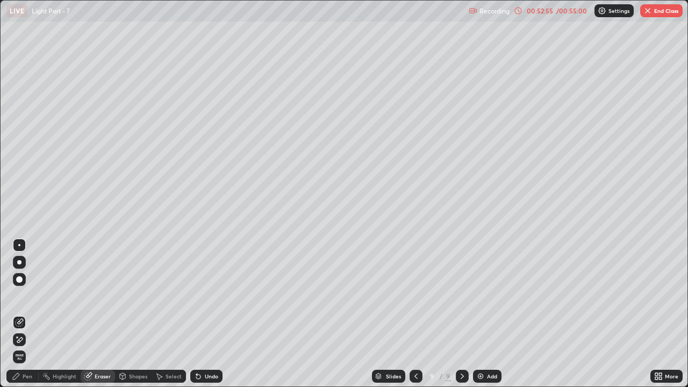
click at [25, 296] on div "Pen" at bounding box center [22, 376] width 32 height 13
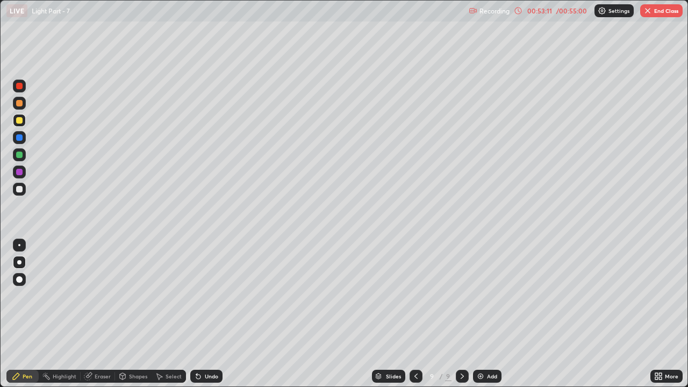
click at [484, 296] on div "Add" at bounding box center [487, 376] width 28 height 13
click at [203, 296] on div "Undo" at bounding box center [206, 376] width 32 height 13
click at [205, 296] on div "Undo" at bounding box center [211, 376] width 13 height 5
click at [196, 296] on icon at bounding box center [196, 374] width 1 height 1
click at [414, 296] on icon at bounding box center [415, 376] width 9 height 9
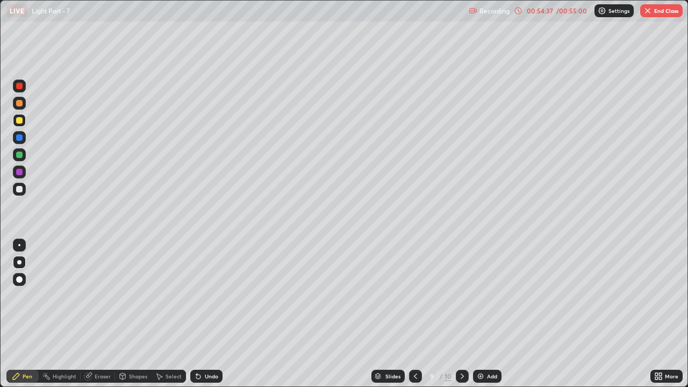
click at [461, 296] on icon at bounding box center [462, 376] width 9 height 9
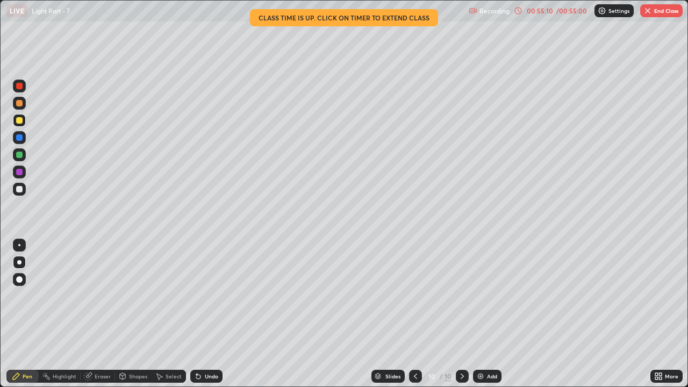
click at [668, 14] on button "End Class" at bounding box center [661, 10] width 42 height 13
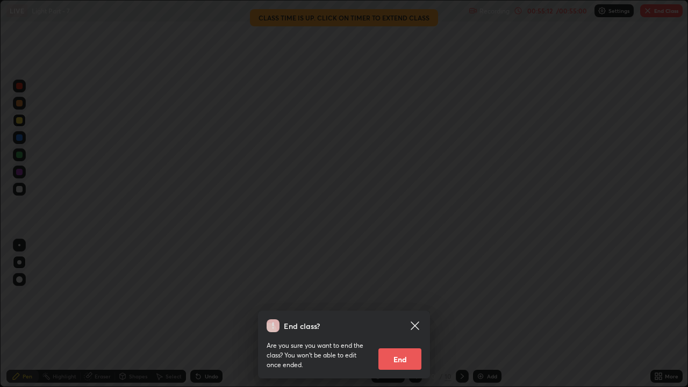
click at [386, 296] on button "End" at bounding box center [399, 359] width 43 height 22
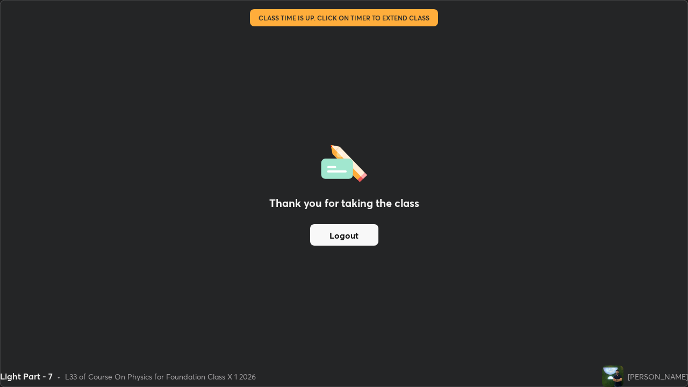
click at [363, 235] on button "Logout" at bounding box center [344, 235] width 68 height 22
click at [358, 237] on button "Logout" at bounding box center [344, 235] width 68 height 22
